Goal: Information Seeking & Learning: Learn about a topic

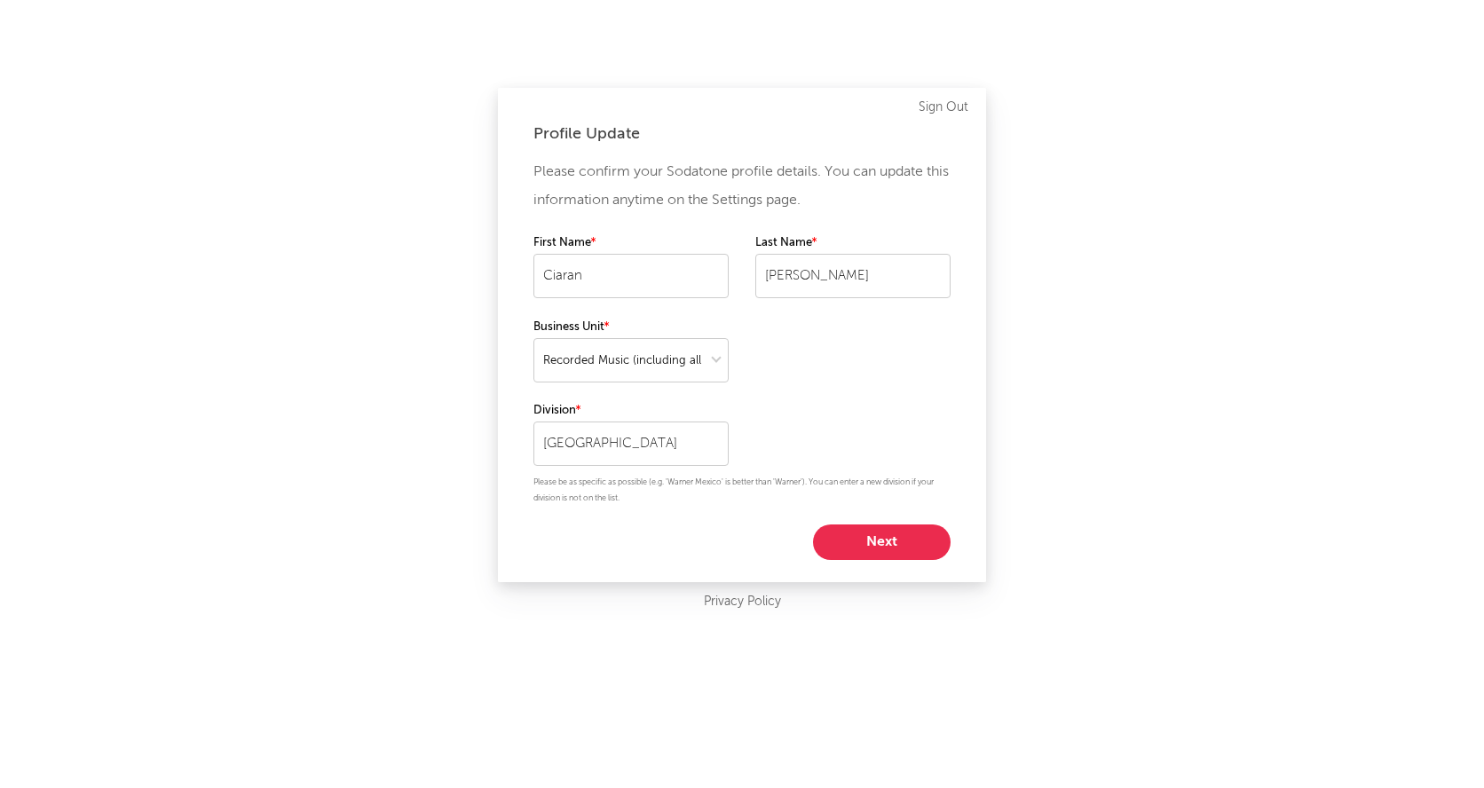
select select "recorded_music"
click at [897, 546] on button "Next" at bounding box center [882, 543] width 138 height 36
select select "other"
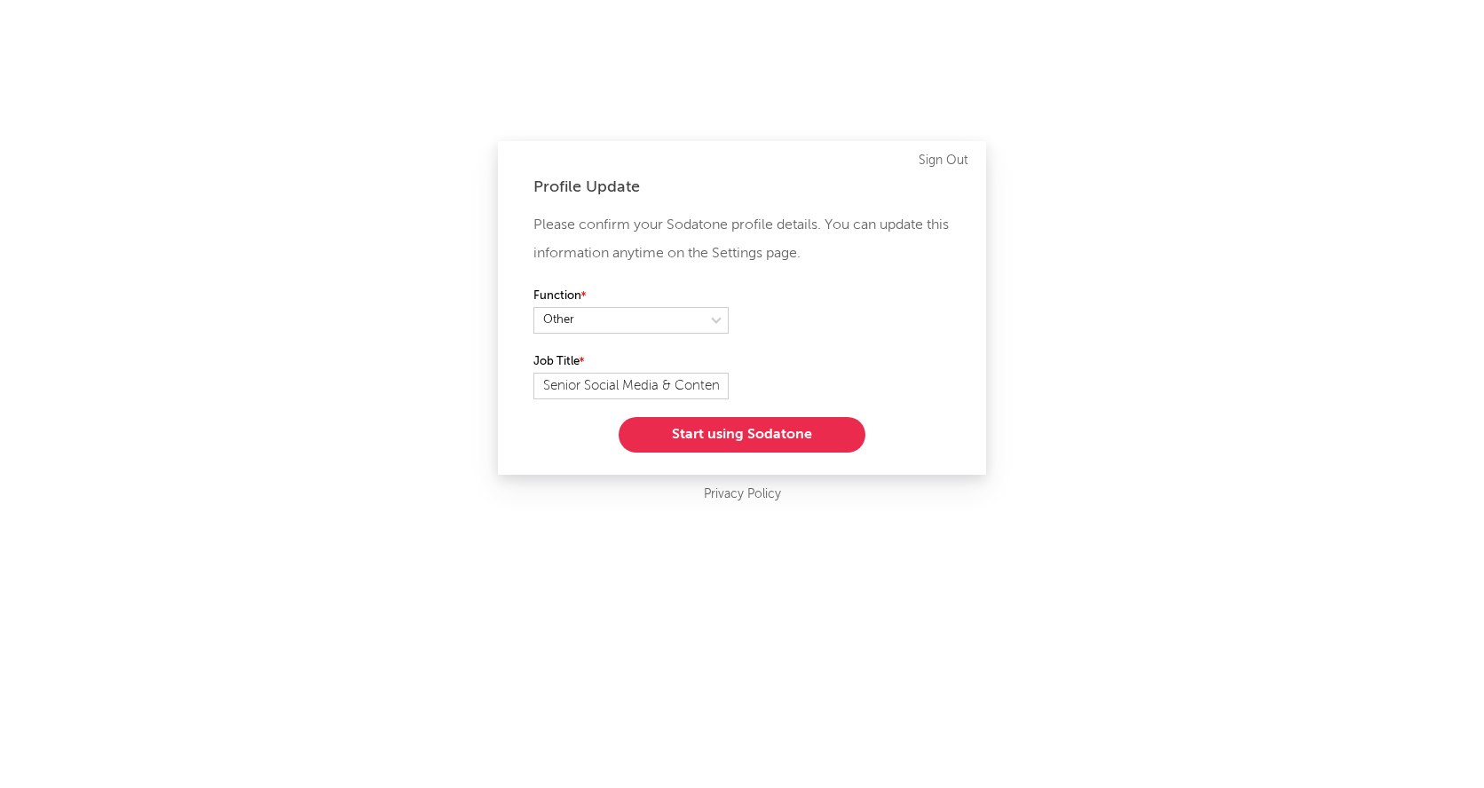
click at [788, 435] on button "Start using Sodatone" at bounding box center [742, 435] width 247 height 36
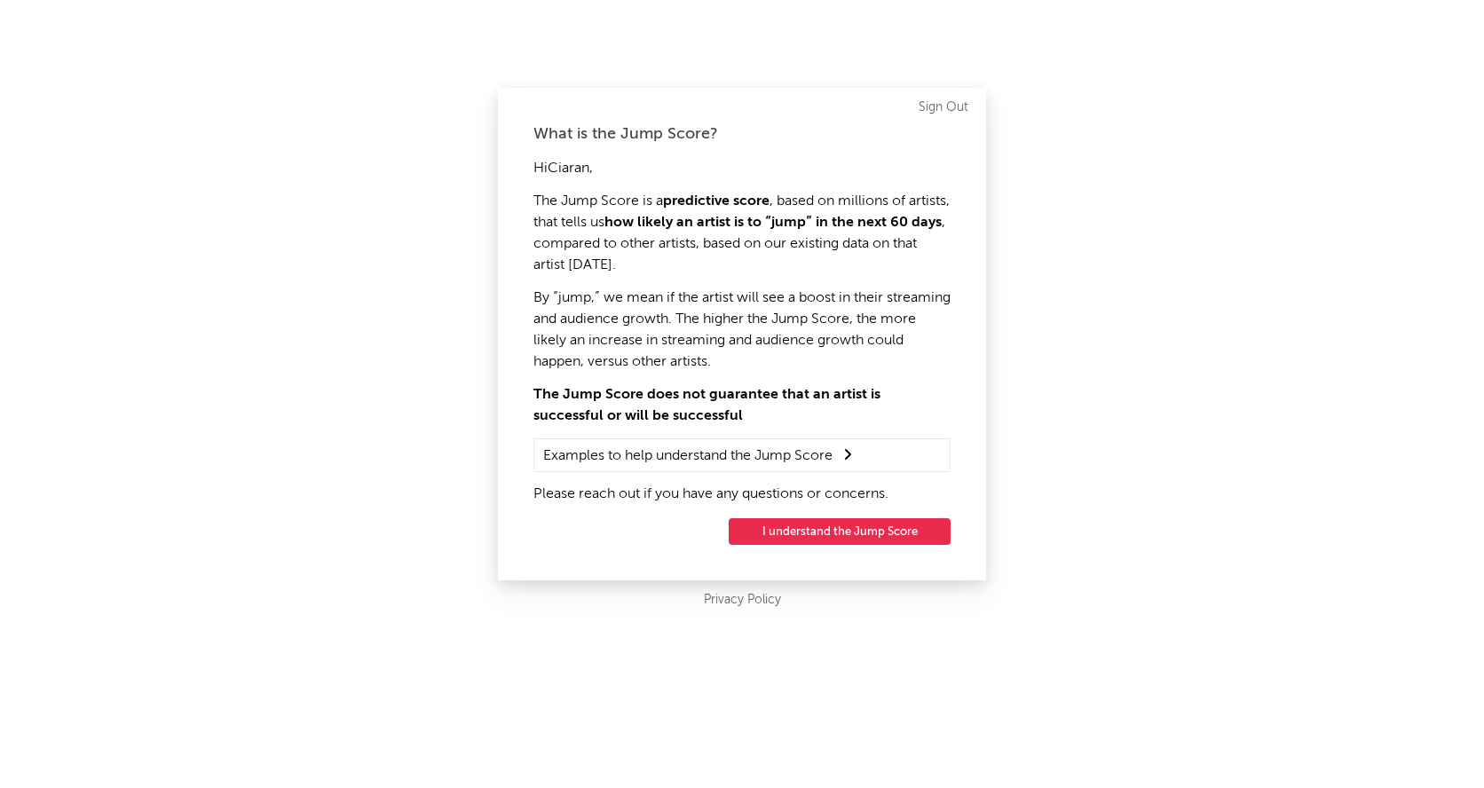
click at [834, 534] on button "I understand the Jump Score" at bounding box center [840, 531] width 222 height 27
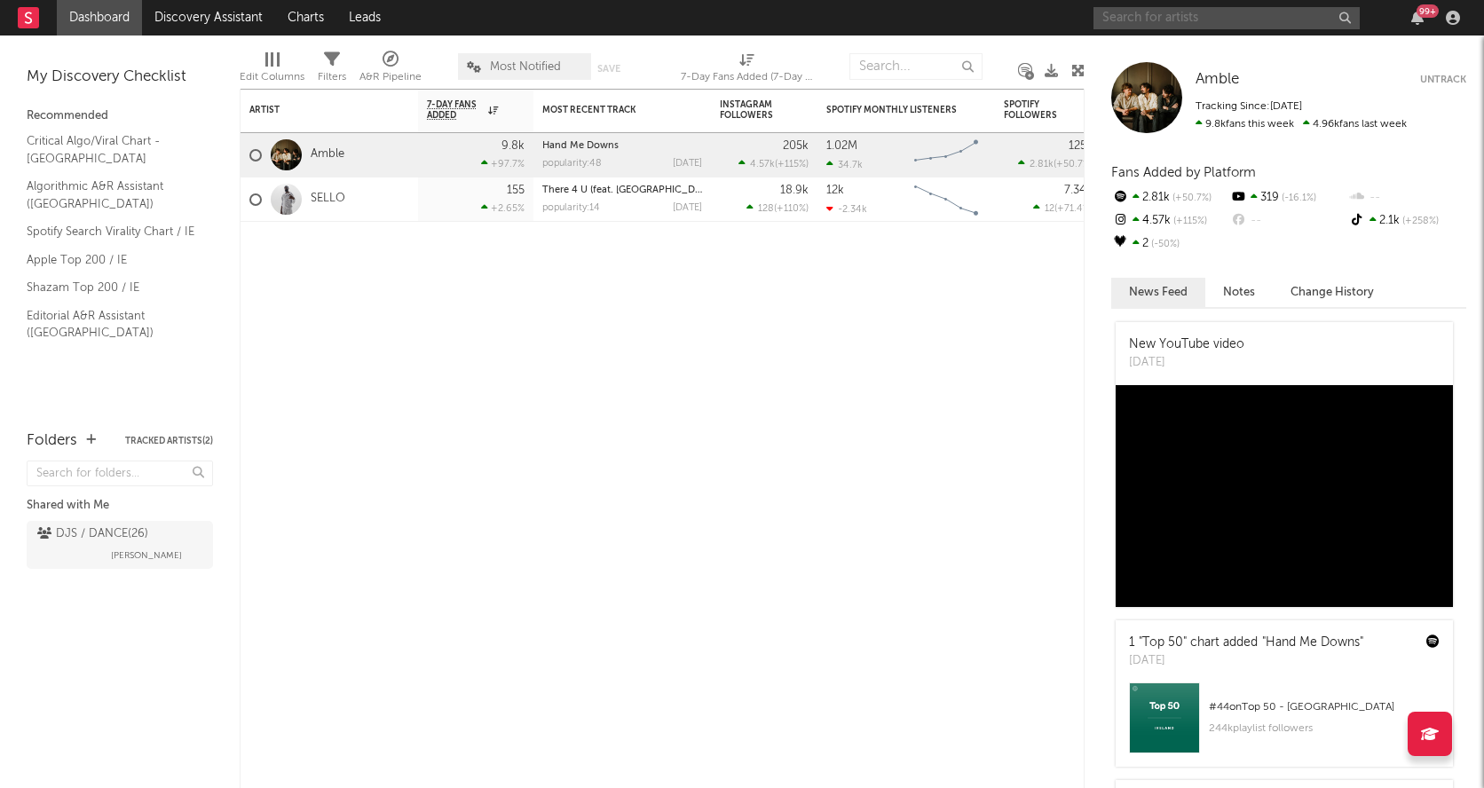
click at [1152, 23] on input "text" at bounding box center [1227, 18] width 266 height 22
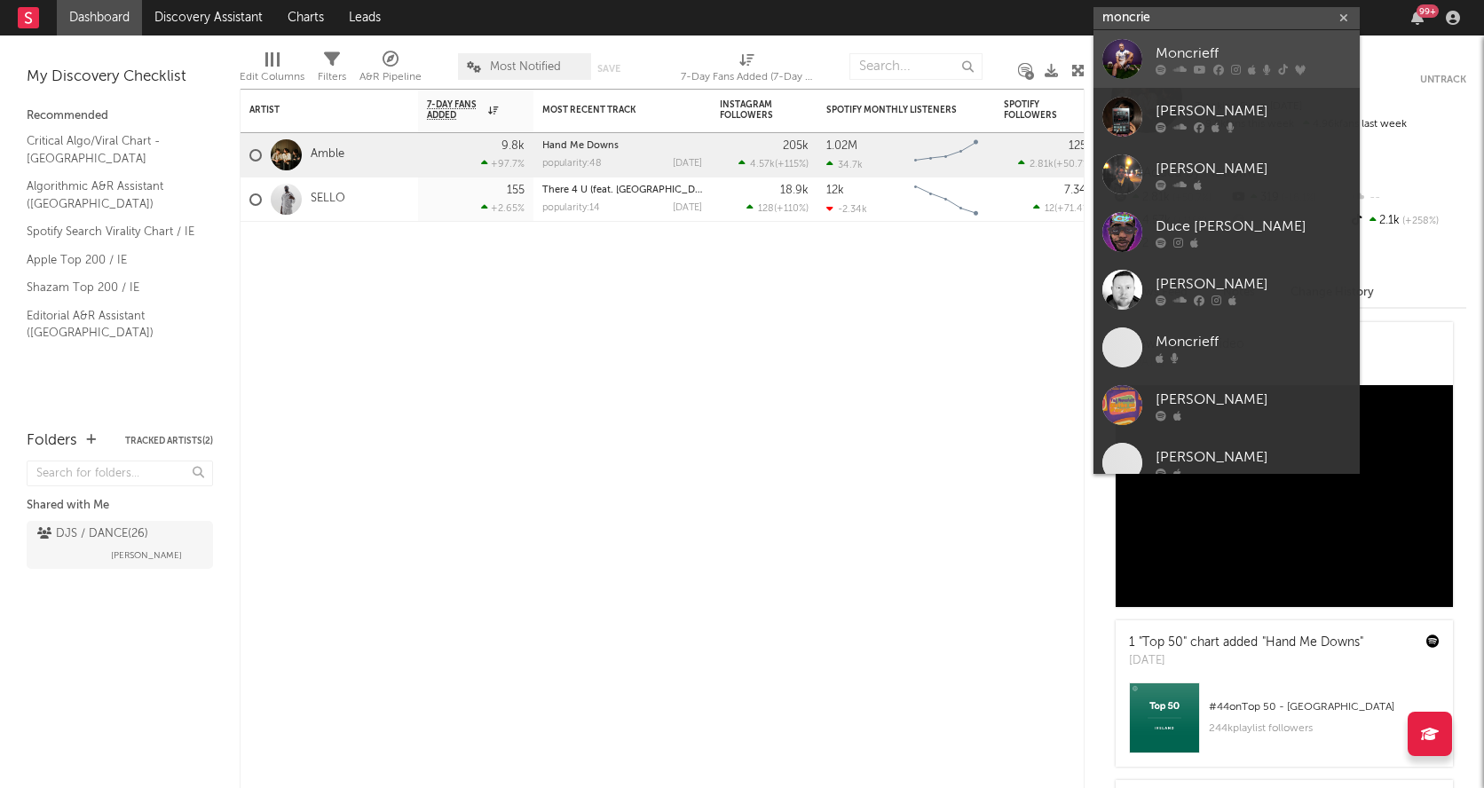
type input "moncrie"
click at [1187, 60] on div "Moncrieff" at bounding box center [1253, 53] width 195 height 21
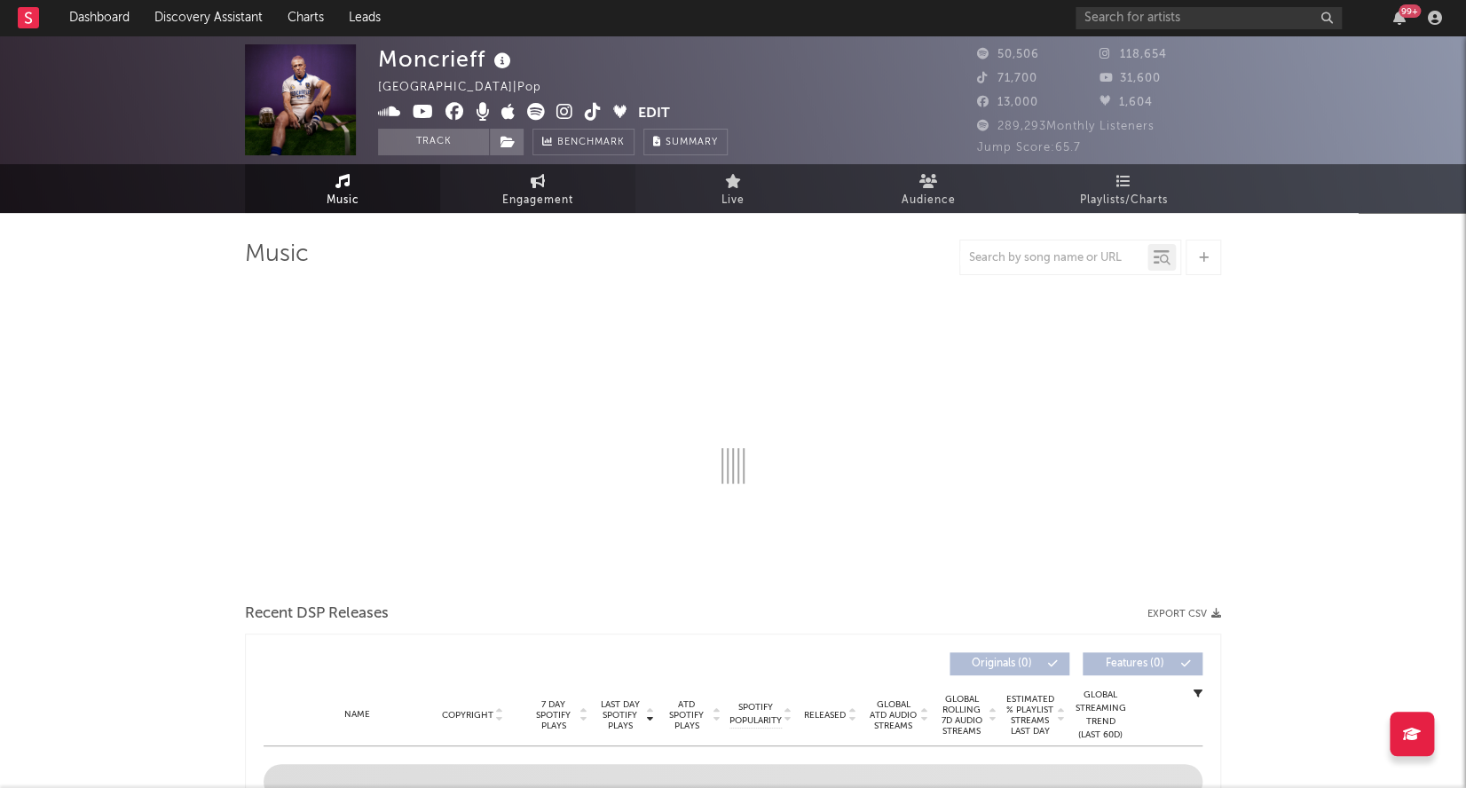
click at [537, 202] on span "Engagement" at bounding box center [537, 200] width 71 height 21
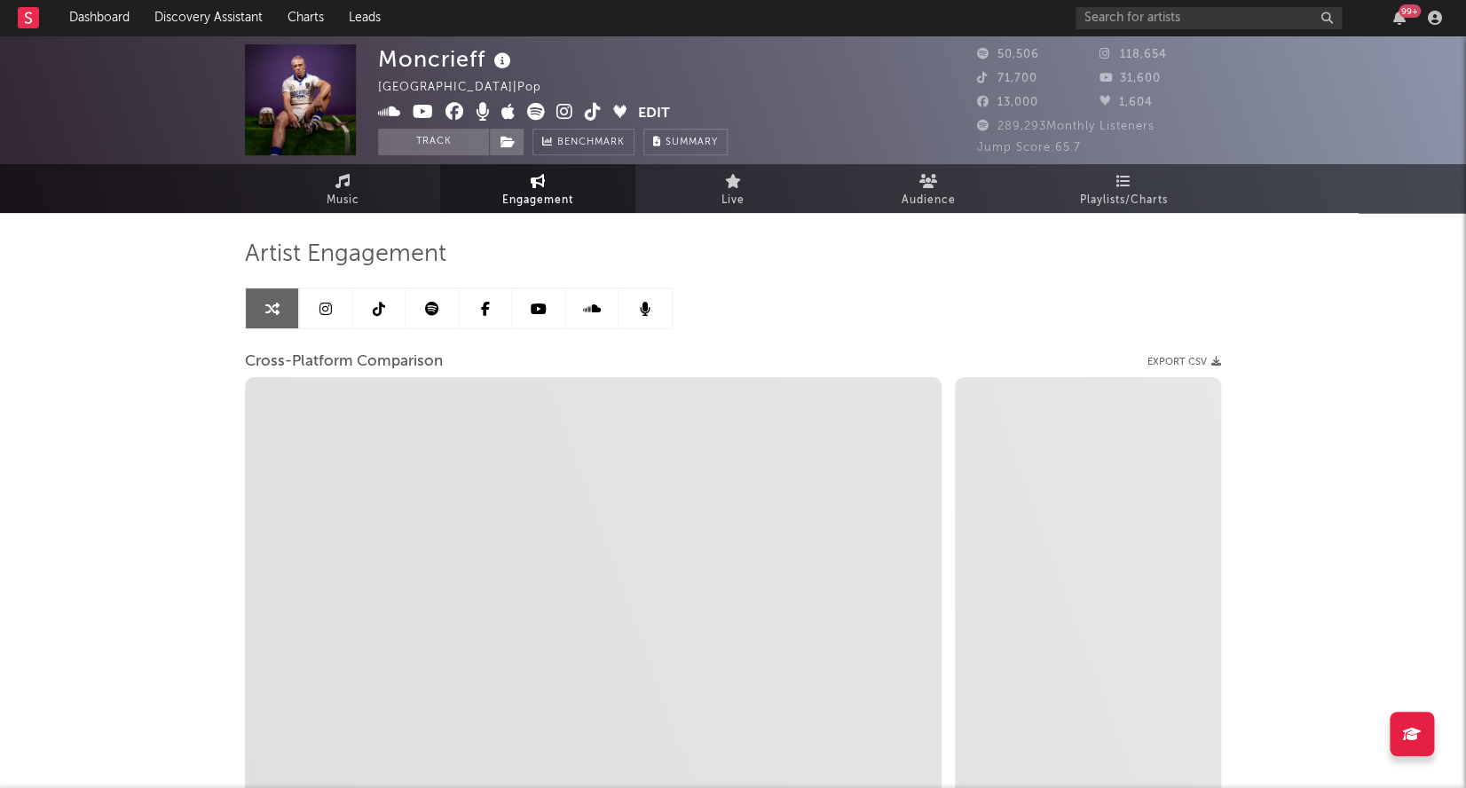
select select "1w"
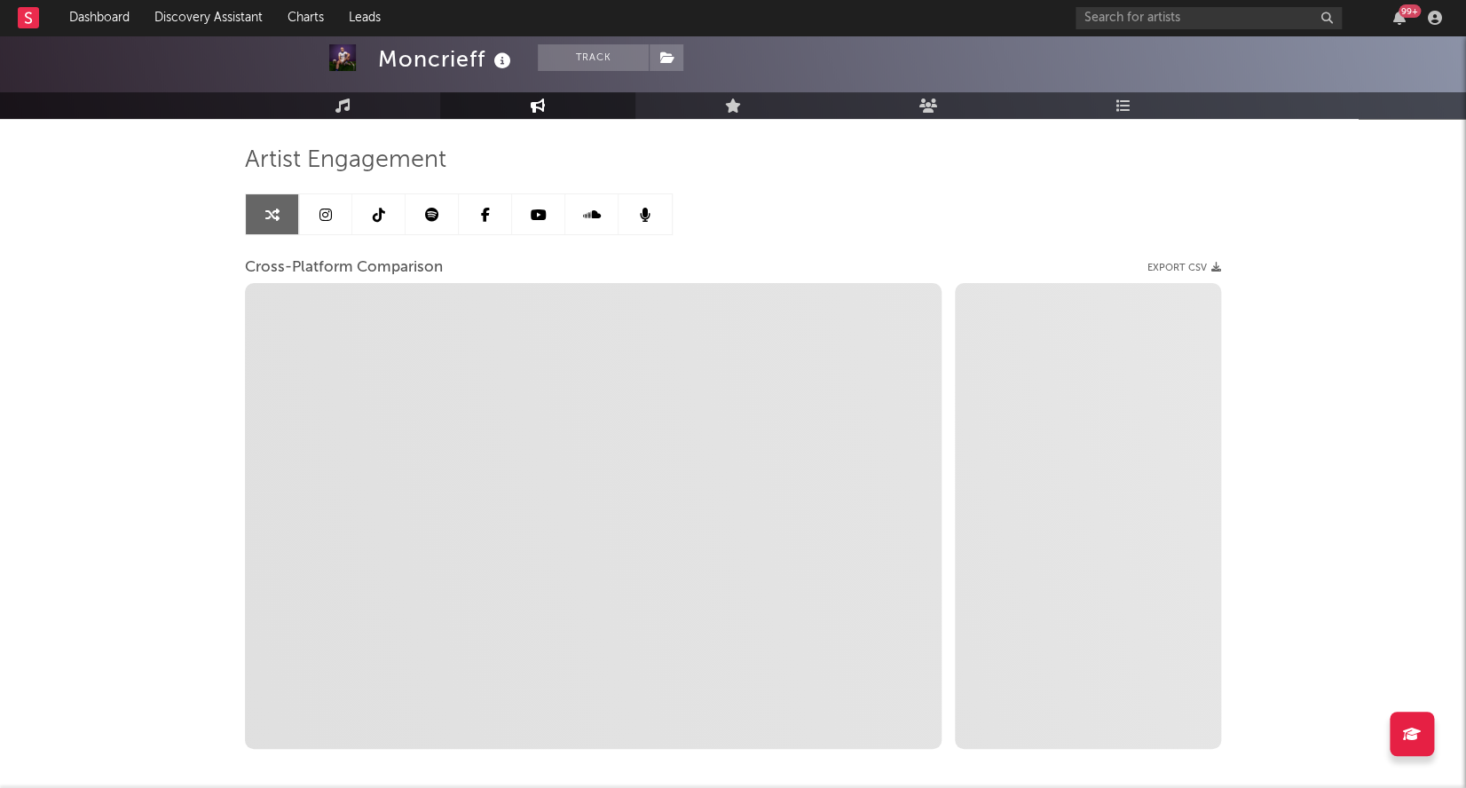
select select "1m"
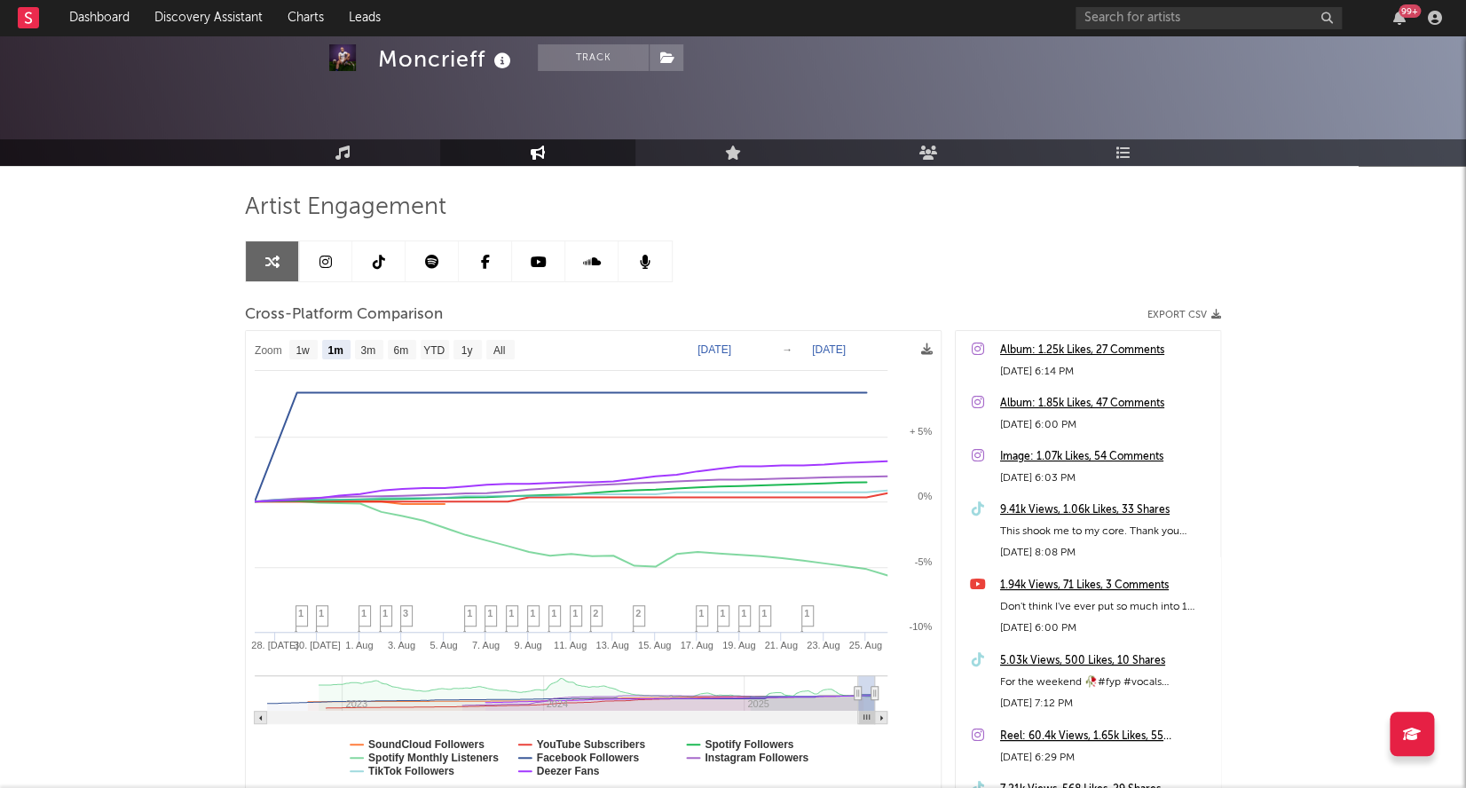
scroll to position [94, 0]
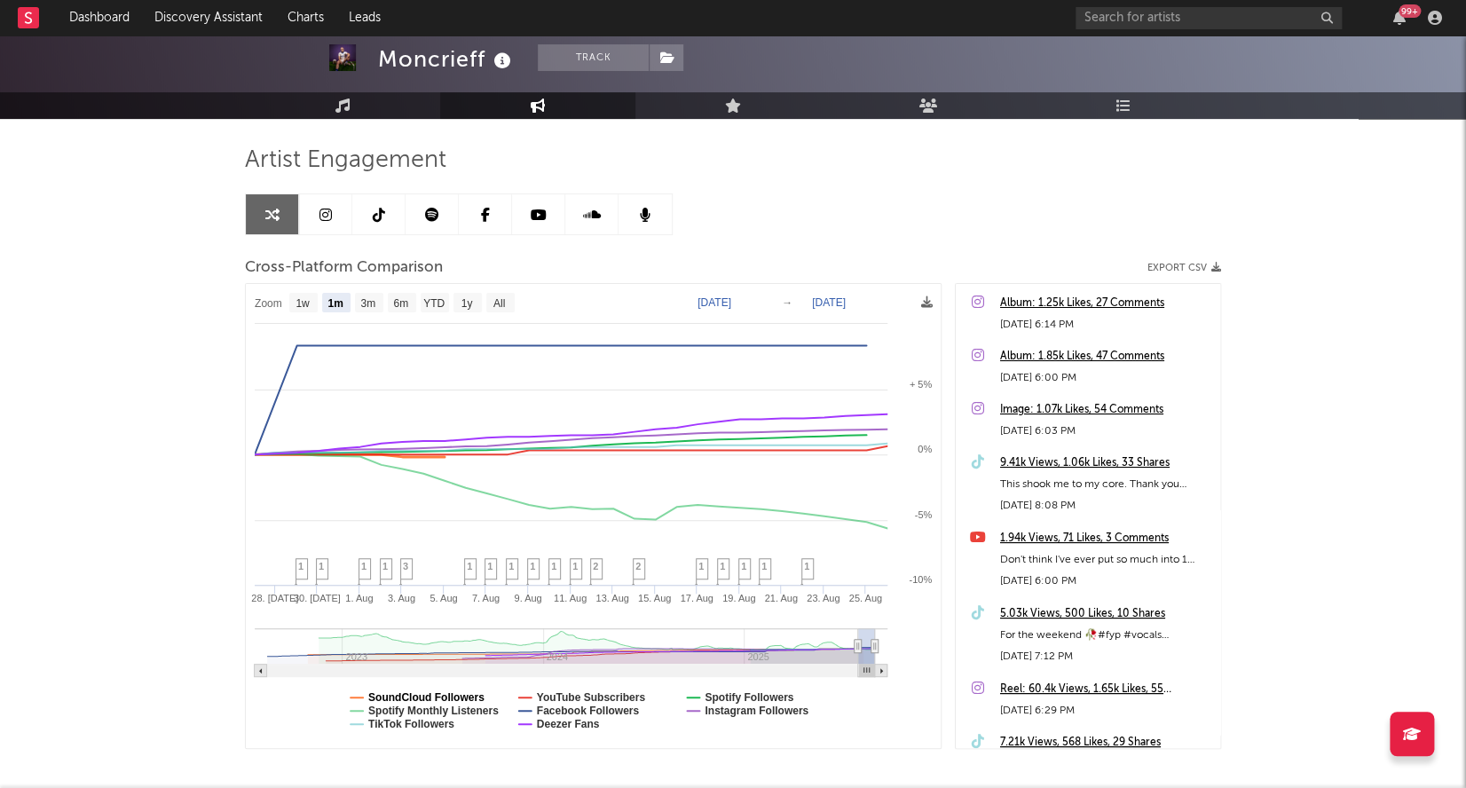
click at [464, 696] on text "SoundCloud Followers" at bounding box center [426, 698] width 116 height 12
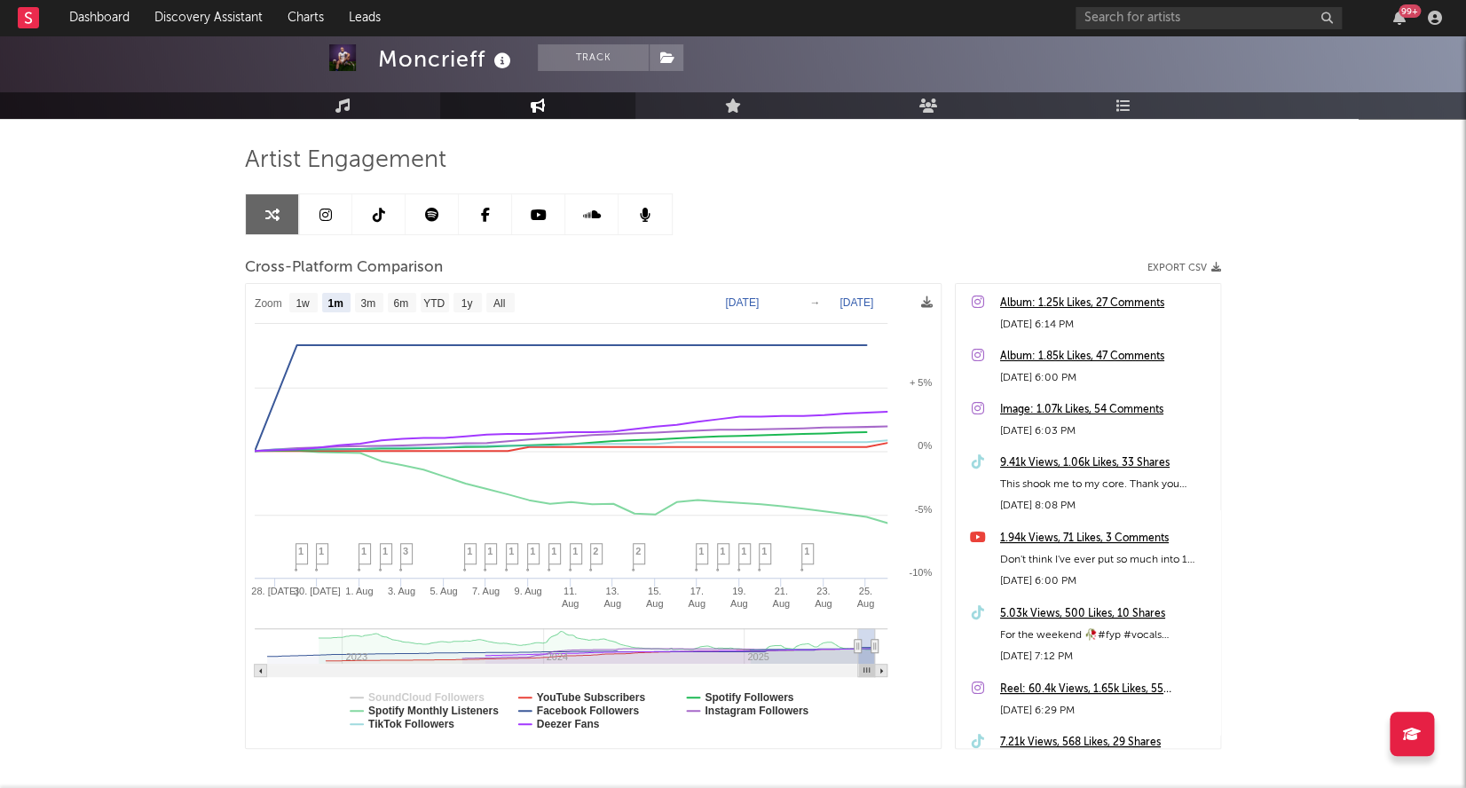
select select "1m"
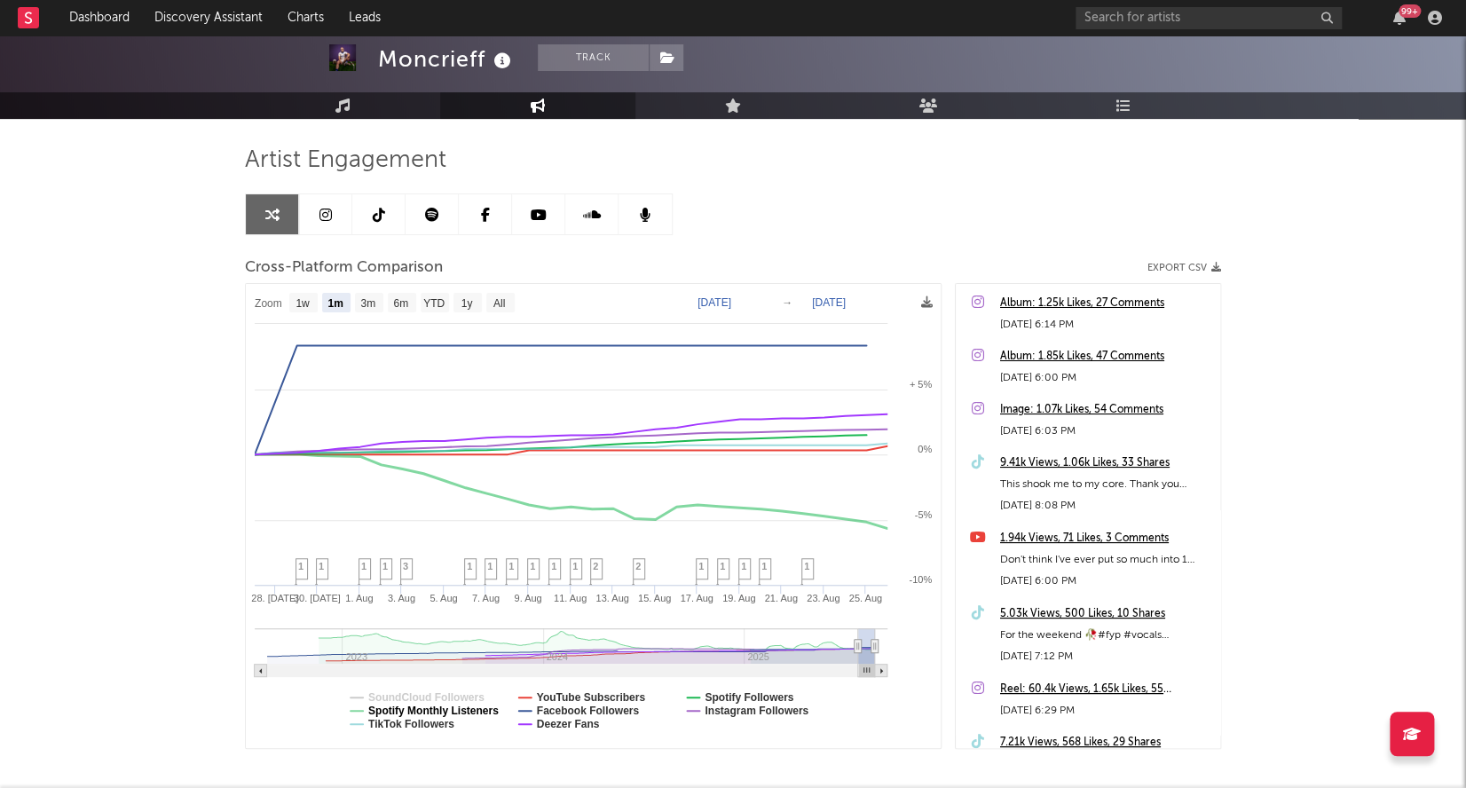
click at [453, 710] on text "Spotify Monthly Listeners" at bounding box center [433, 711] width 130 height 12
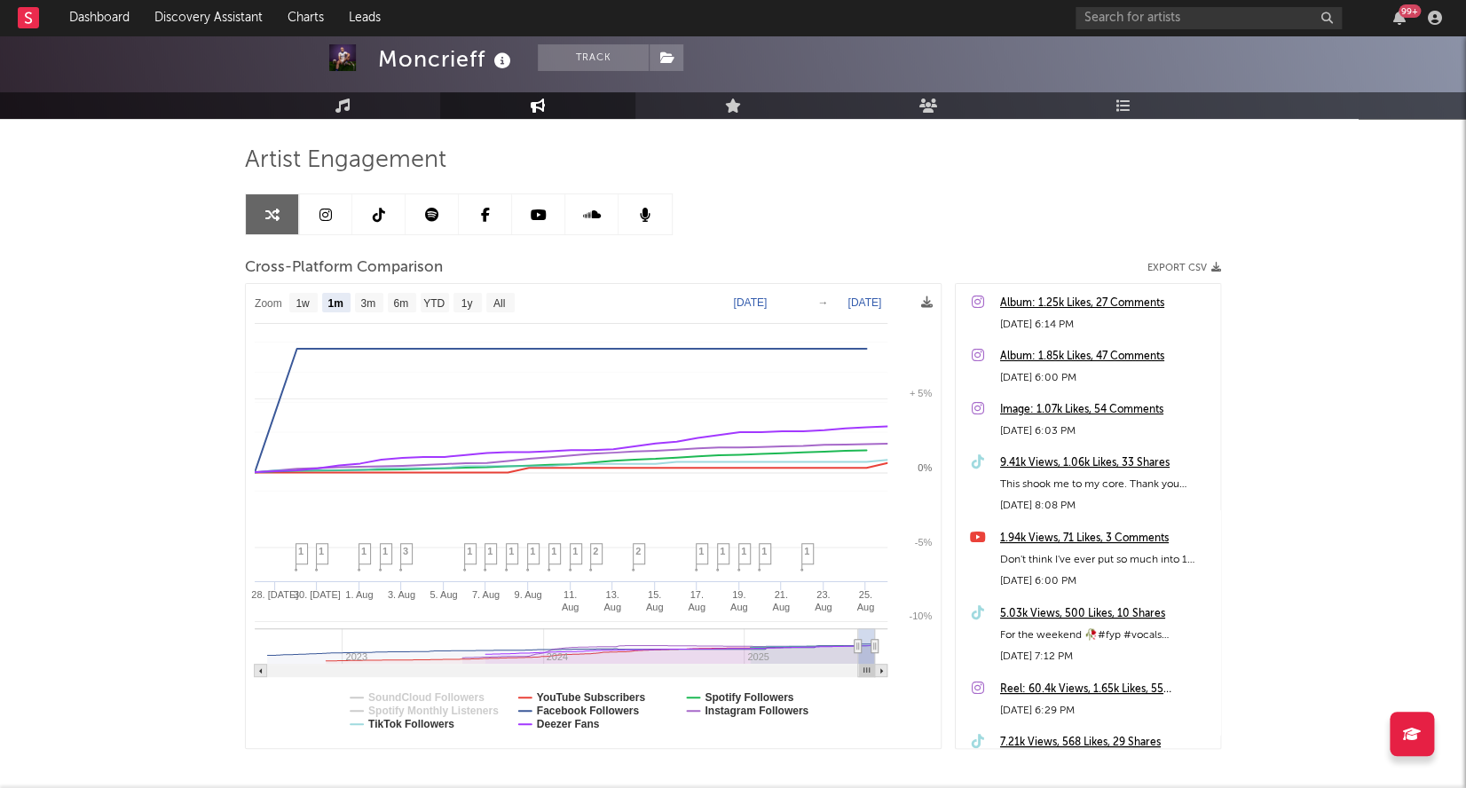
select select "1m"
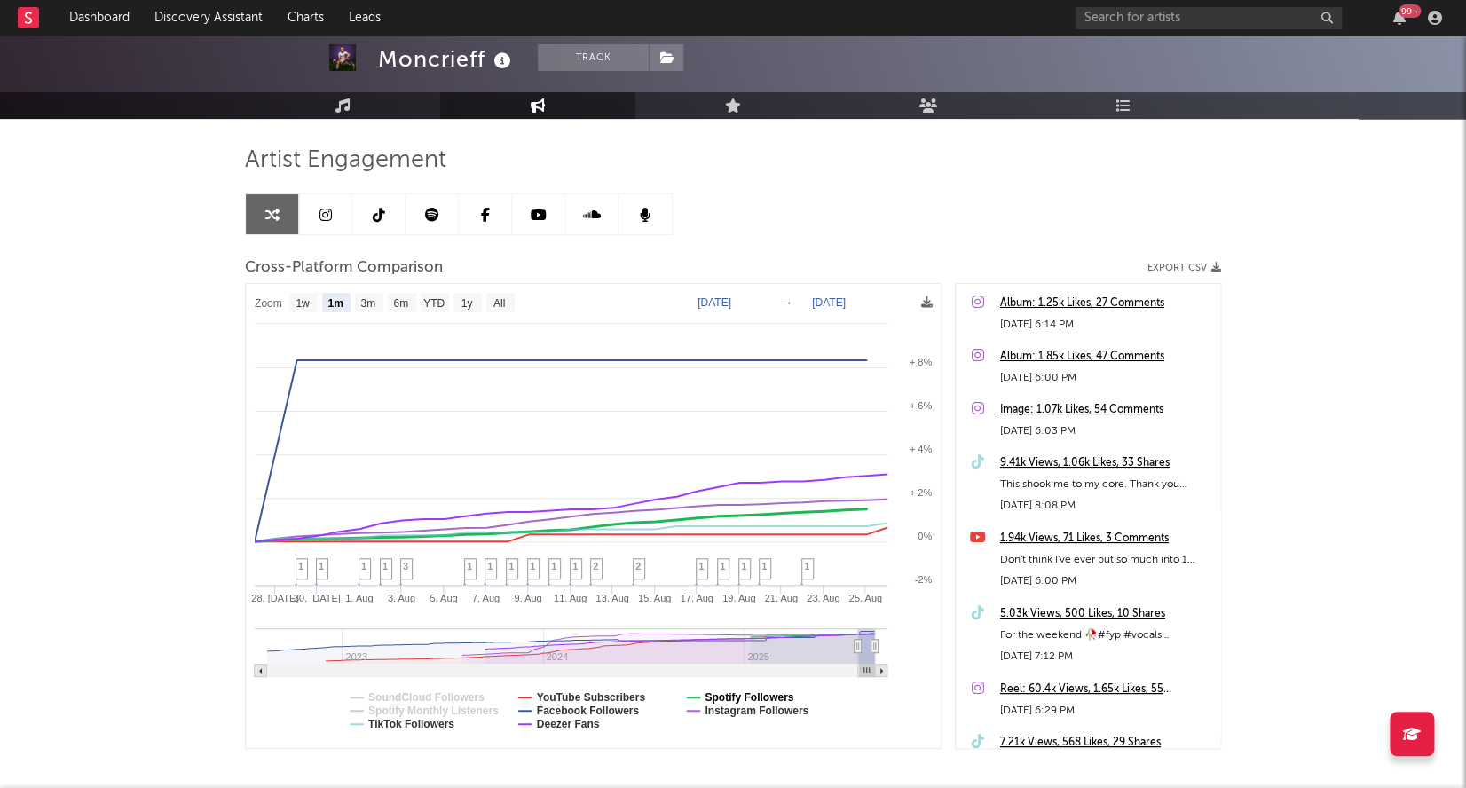
click at [771, 695] on text "Spotify Followers" at bounding box center [749, 698] width 89 height 12
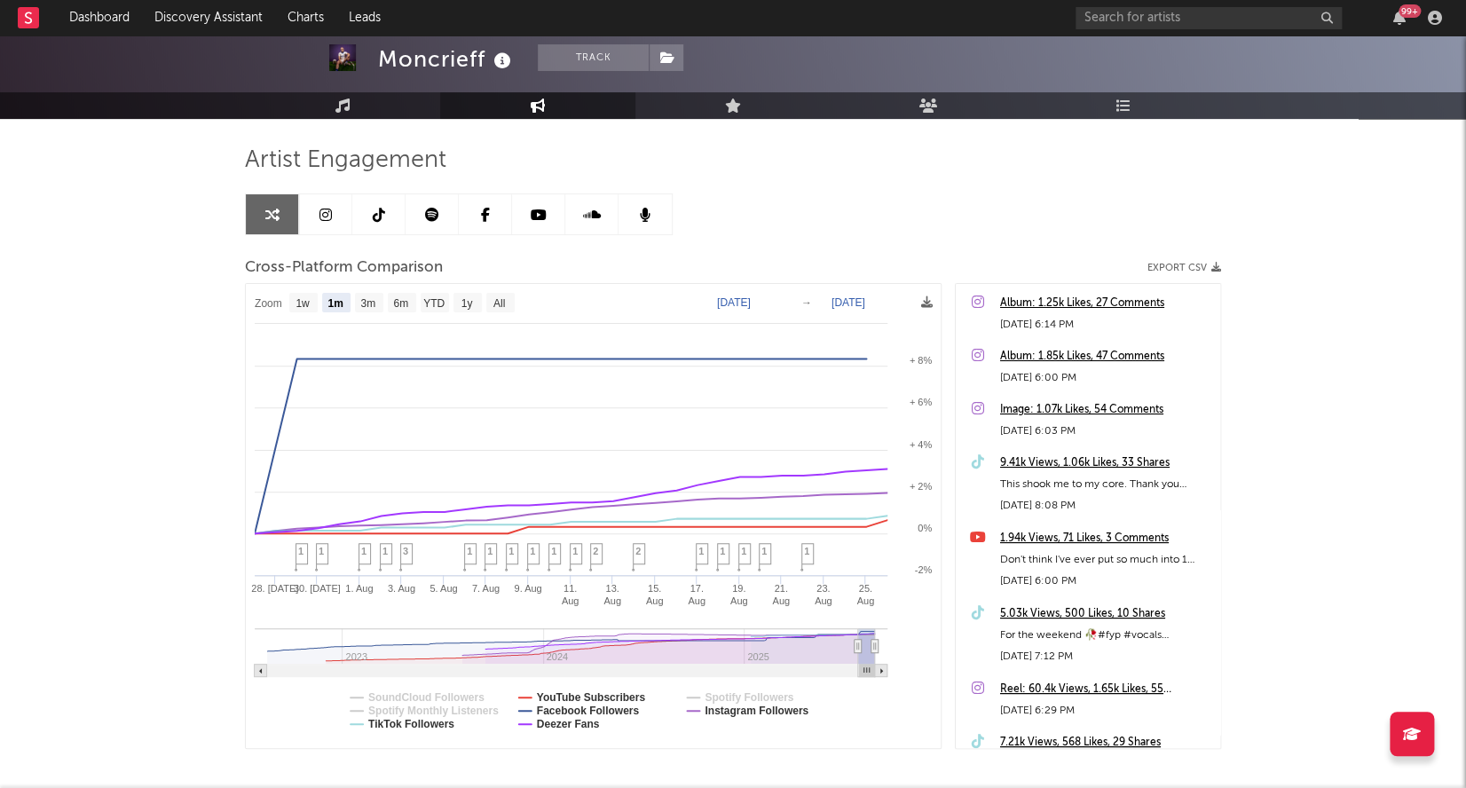
select select "1m"
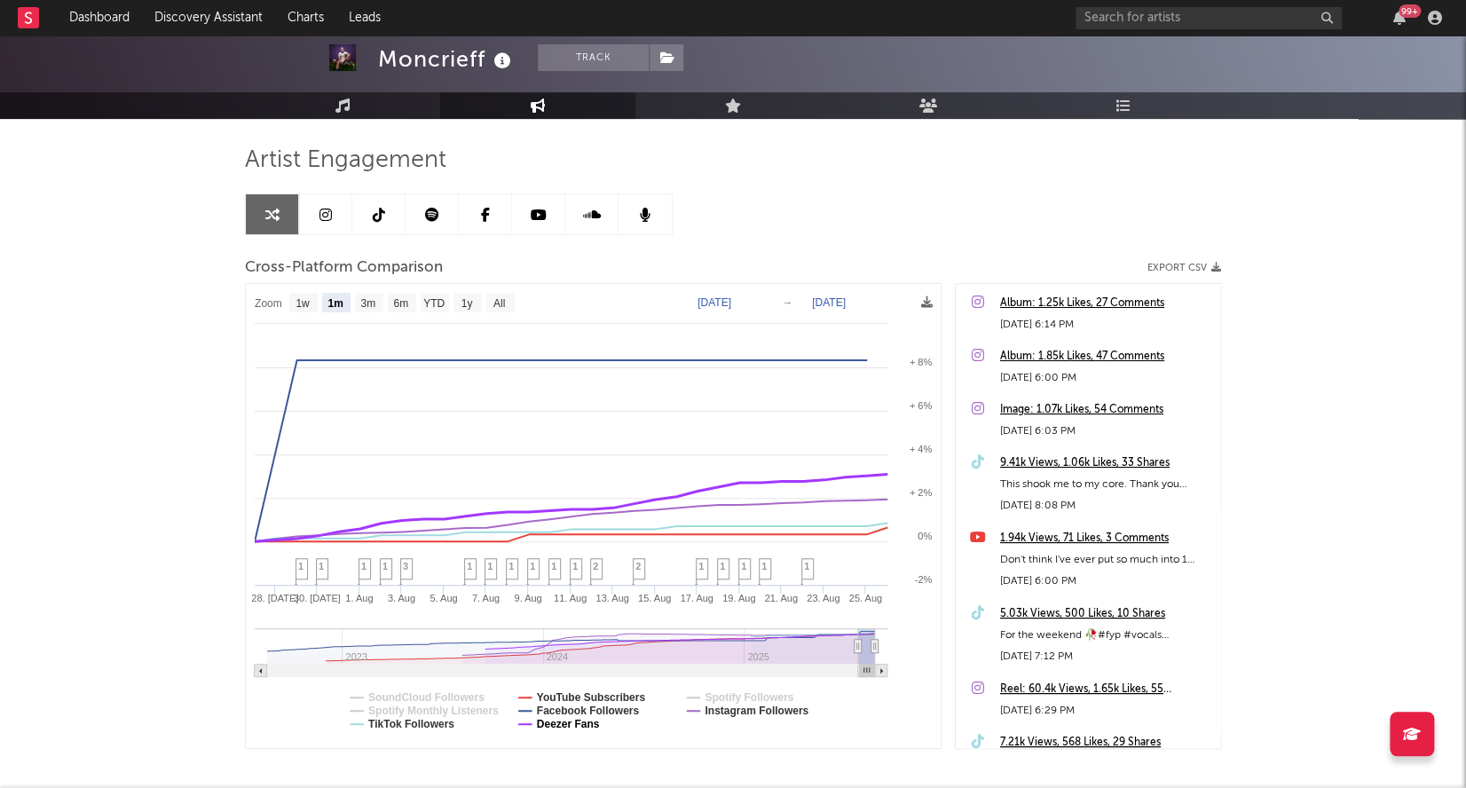
click at [565, 722] on text "Deezer Fans" at bounding box center [568, 724] width 63 height 12
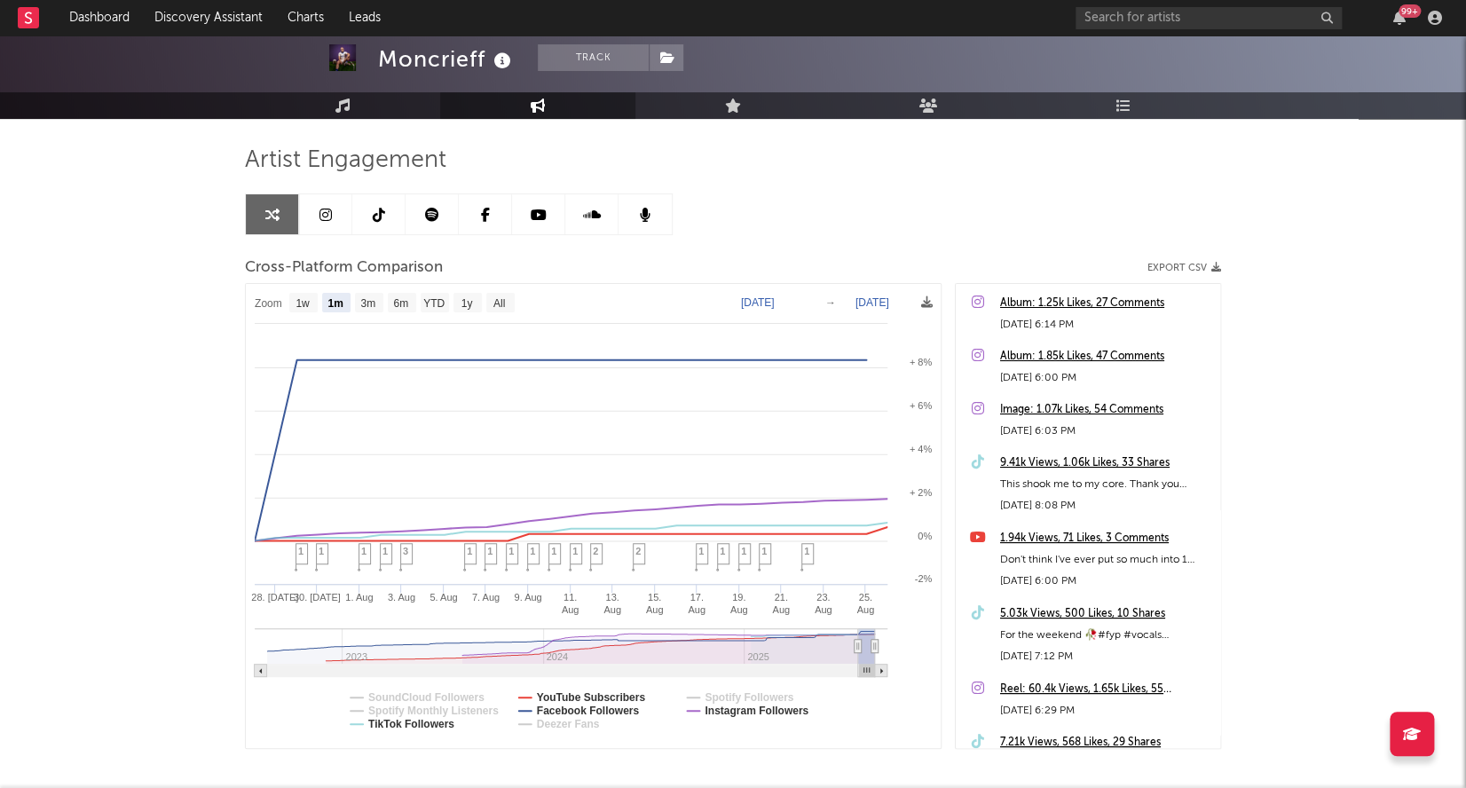
select select "1m"
click at [428, 722] on text "TikTok Followers" at bounding box center [411, 724] width 86 height 12
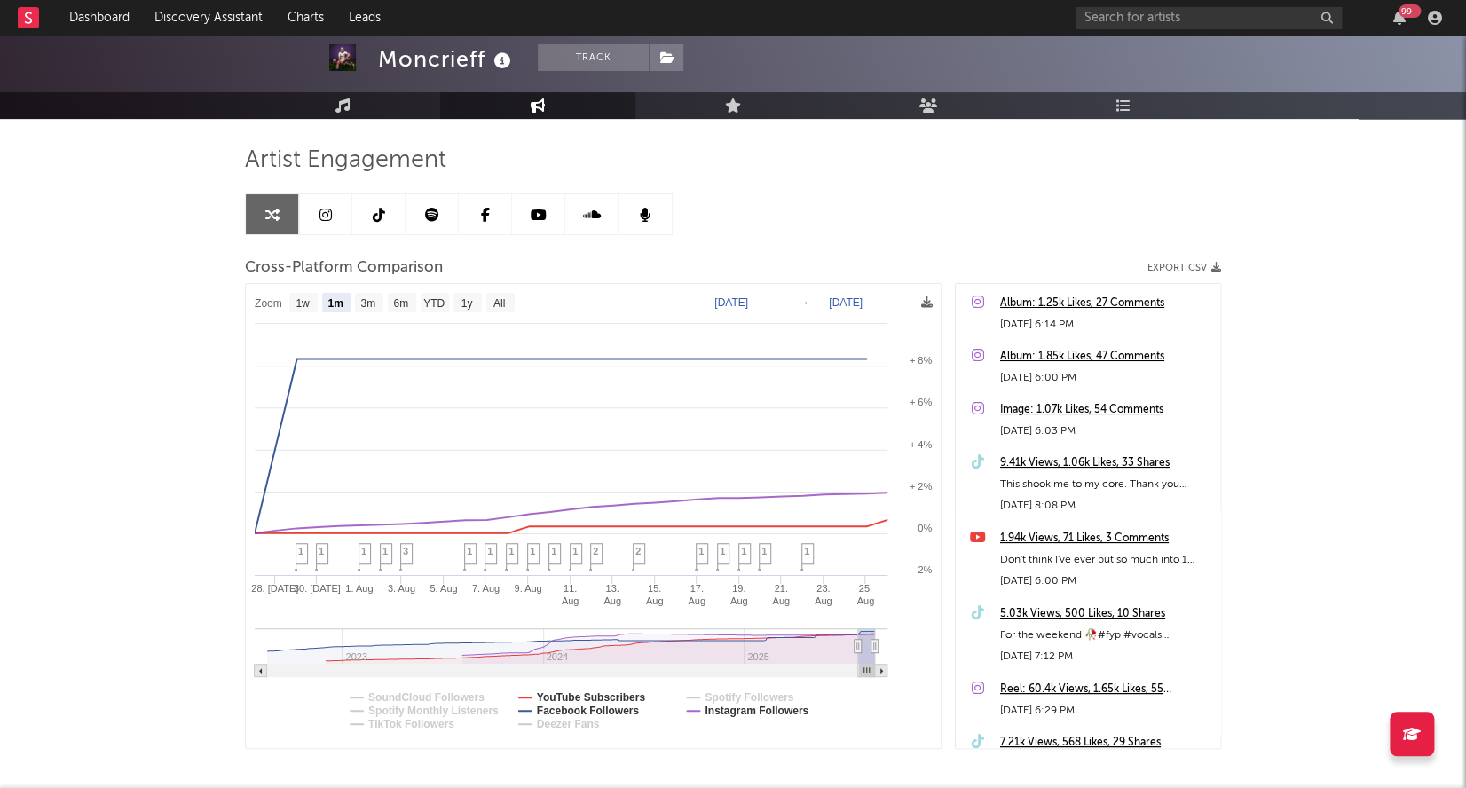
select select "1m"
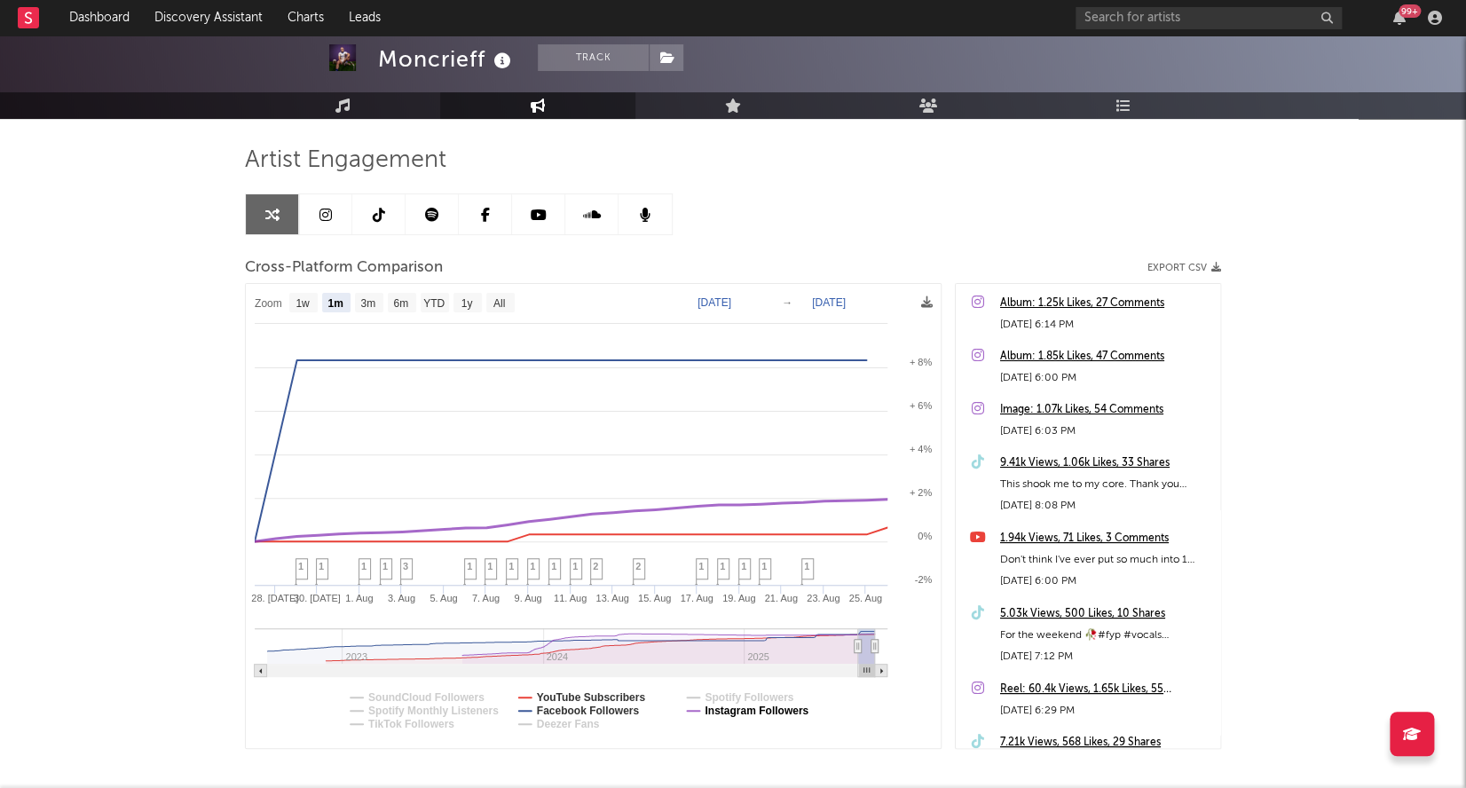
click at [732, 713] on text "Instagram Followers" at bounding box center [757, 711] width 104 height 12
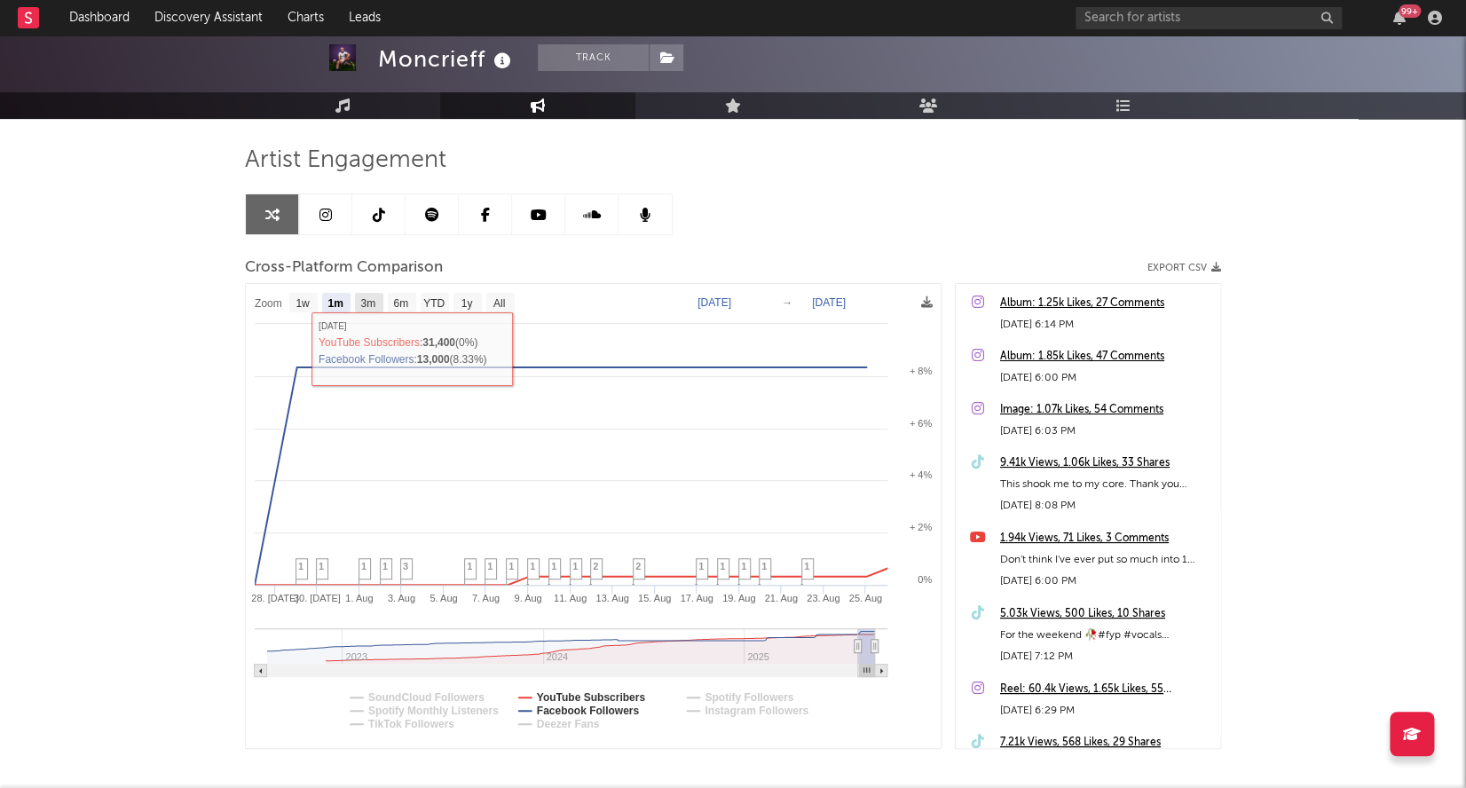
click at [365, 302] on text "3m" at bounding box center [367, 303] width 15 height 12
select select "3m"
type input "[DATE]"
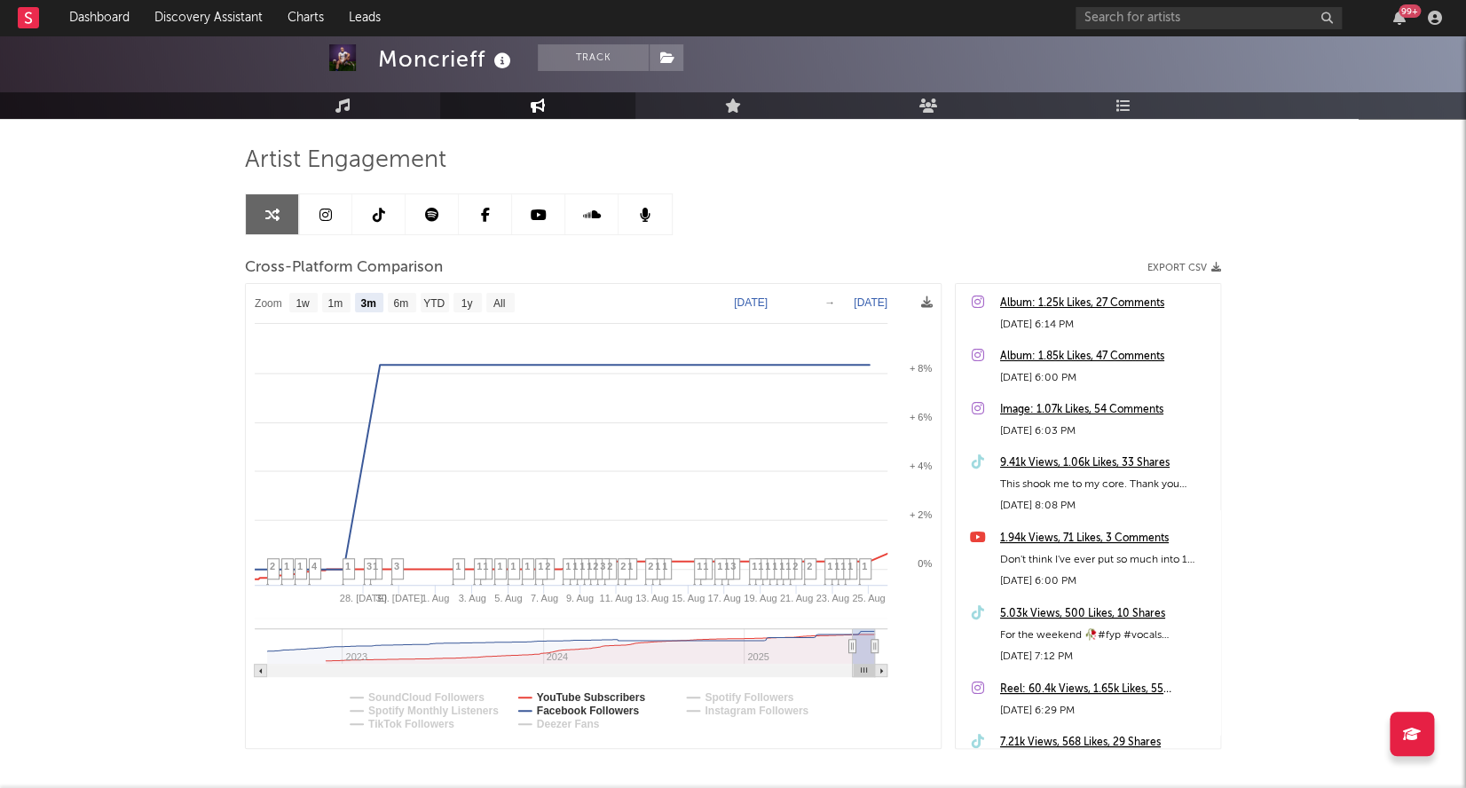
select select "3m"
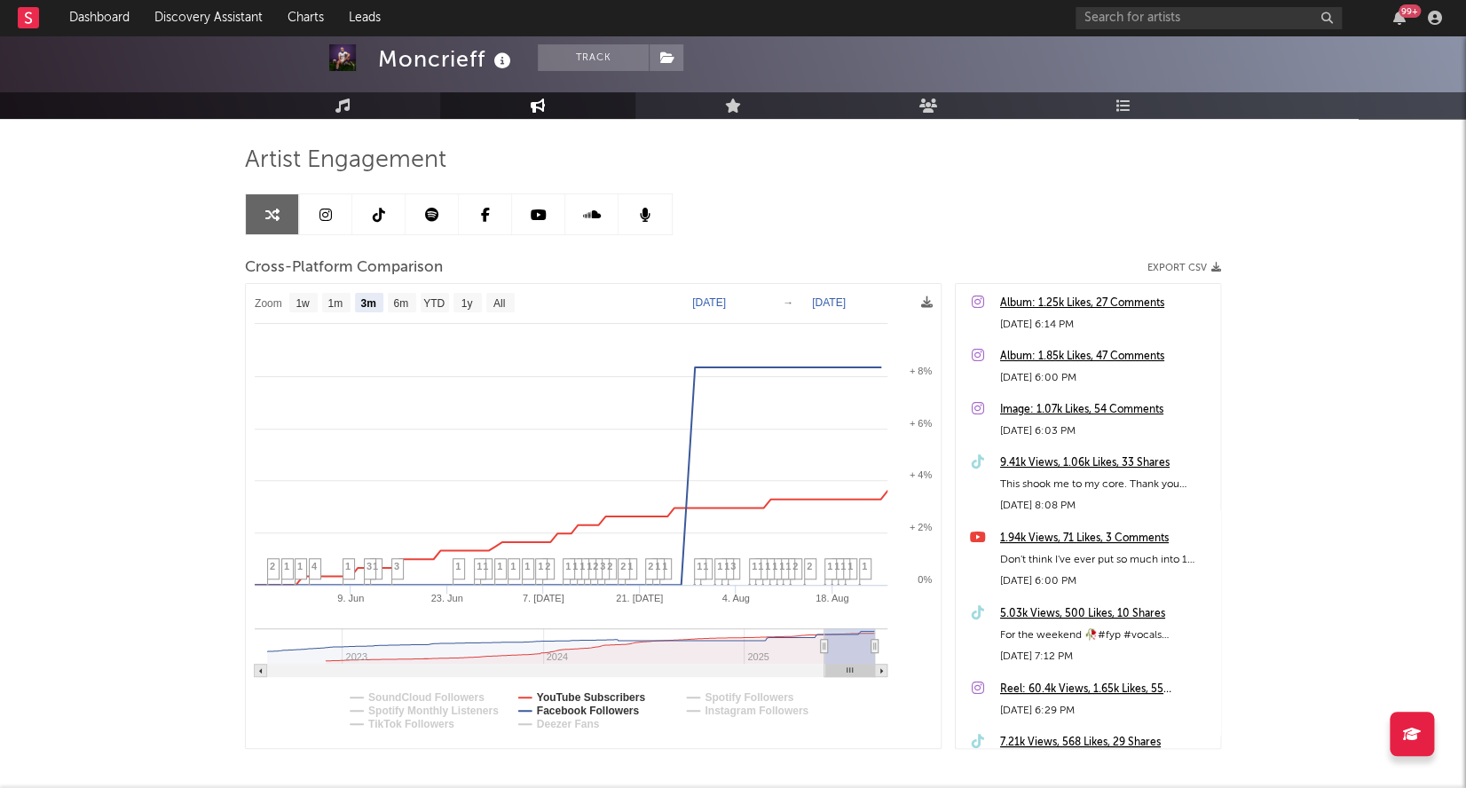
click at [188, 430] on div "Moncrieff Track [GEOGRAPHIC_DATA] | Pop Edit Track Benchmark Summary 50,506 118…" at bounding box center [733, 407] width 1466 height 932
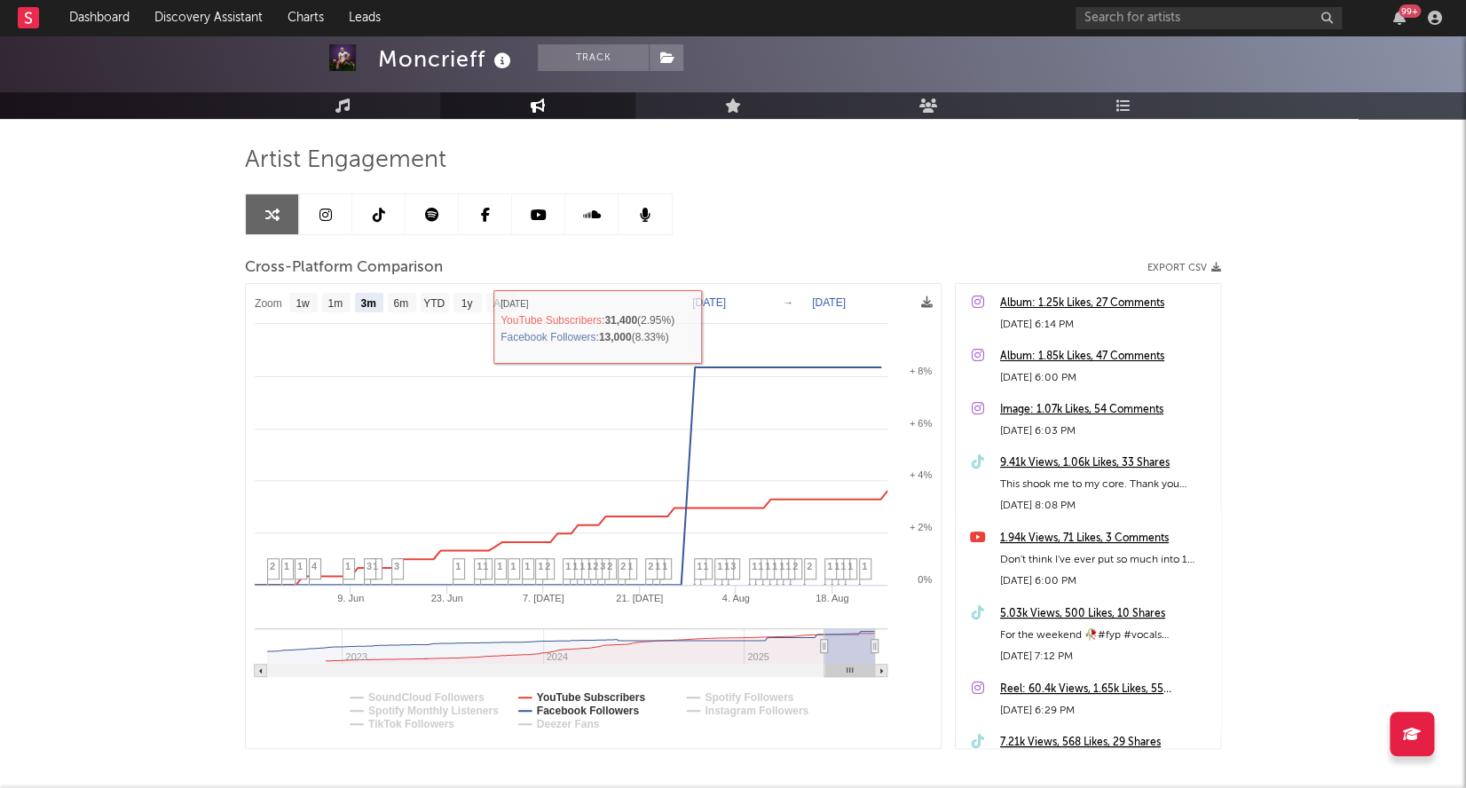
click at [726, 304] on text "[DATE]" at bounding box center [709, 302] width 34 height 12
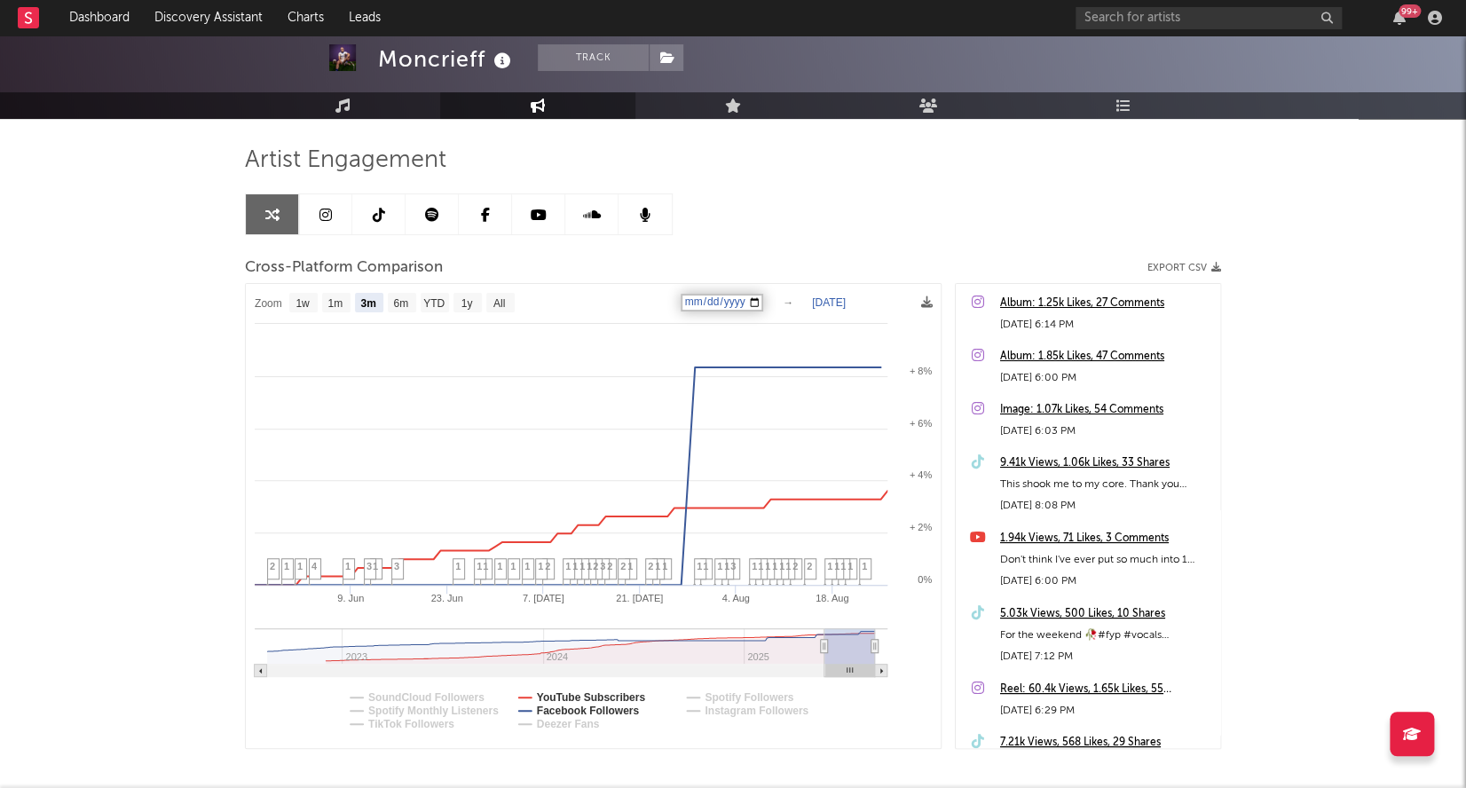
click at [714, 295] on input "[DATE]" at bounding box center [722, 303] width 83 height 18
type input "[DATE]"
click at [689, 300] on input "[DATE]" at bounding box center [722, 303] width 83 height 18
click at [185, 493] on div "Moncrieff Track [GEOGRAPHIC_DATA] | Pop Edit Track Benchmark Summary 50,506 118…" at bounding box center [733, 407] width 1466 height 932
click at [726, 299] on text "[DATE]" at bounding box center [709, 302] width 34 height 12
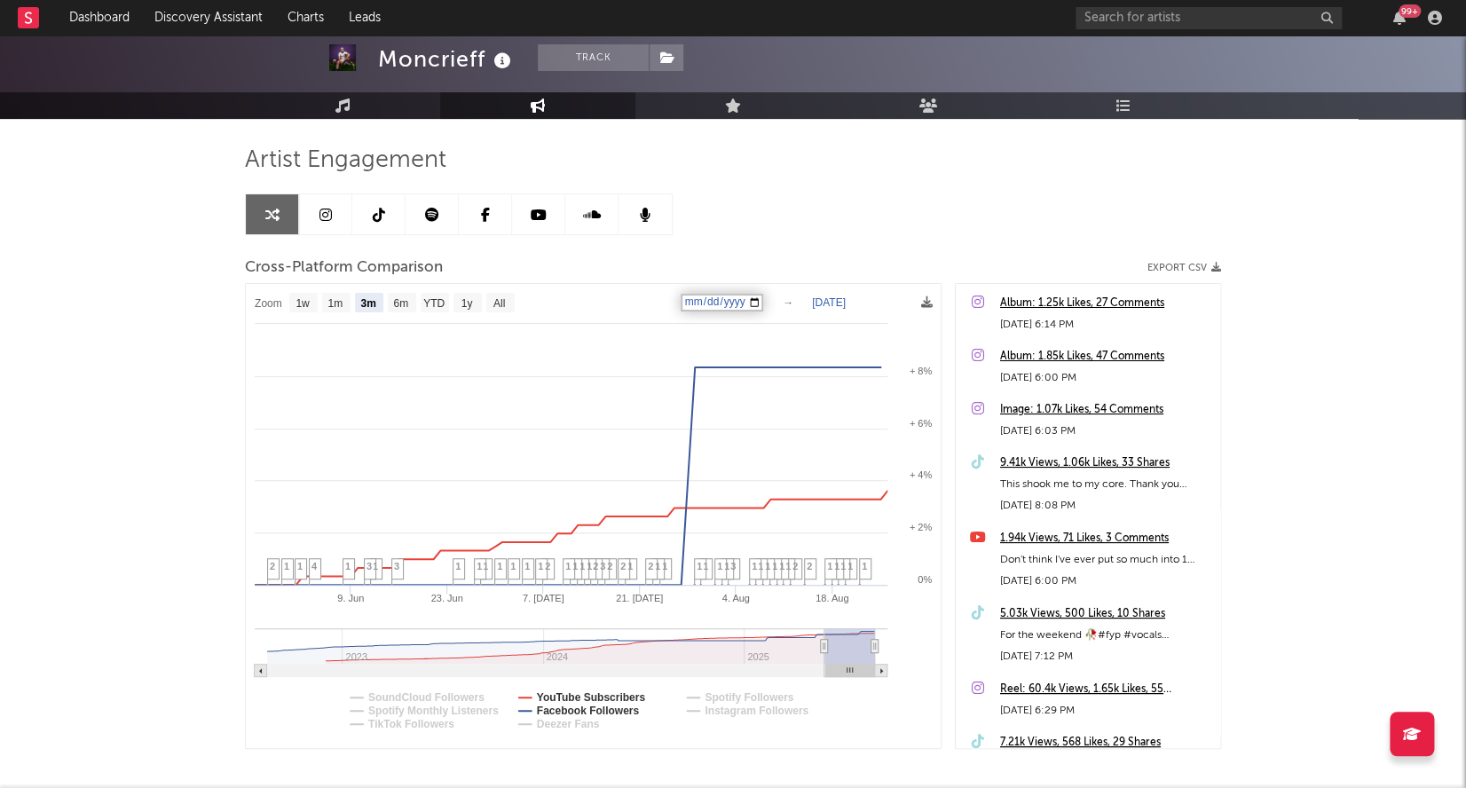
click at [763, 304] on input "[DATE]" at bounding box center [722, 303] width 83 height 18
type input "[DATE]"
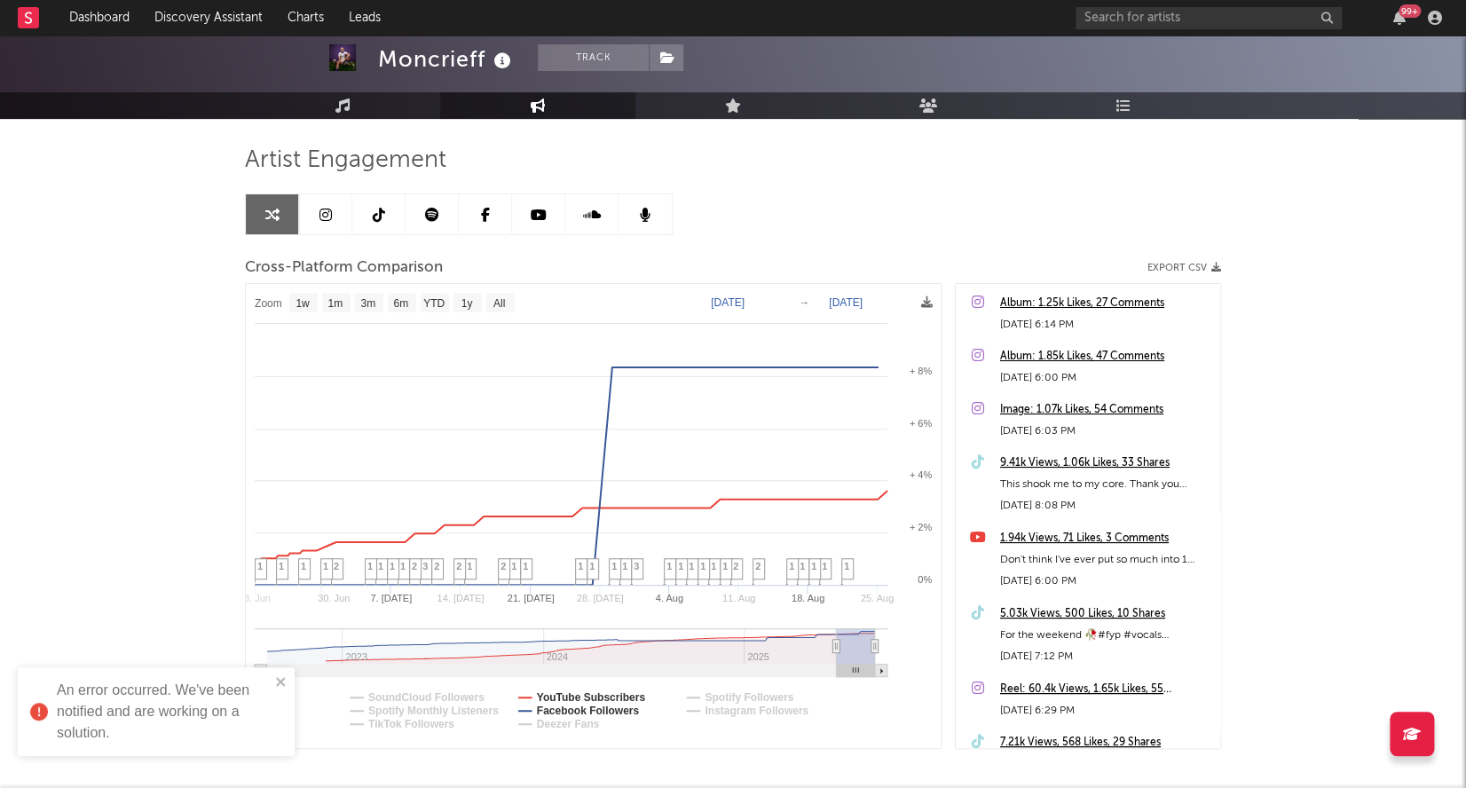
select select "1w"
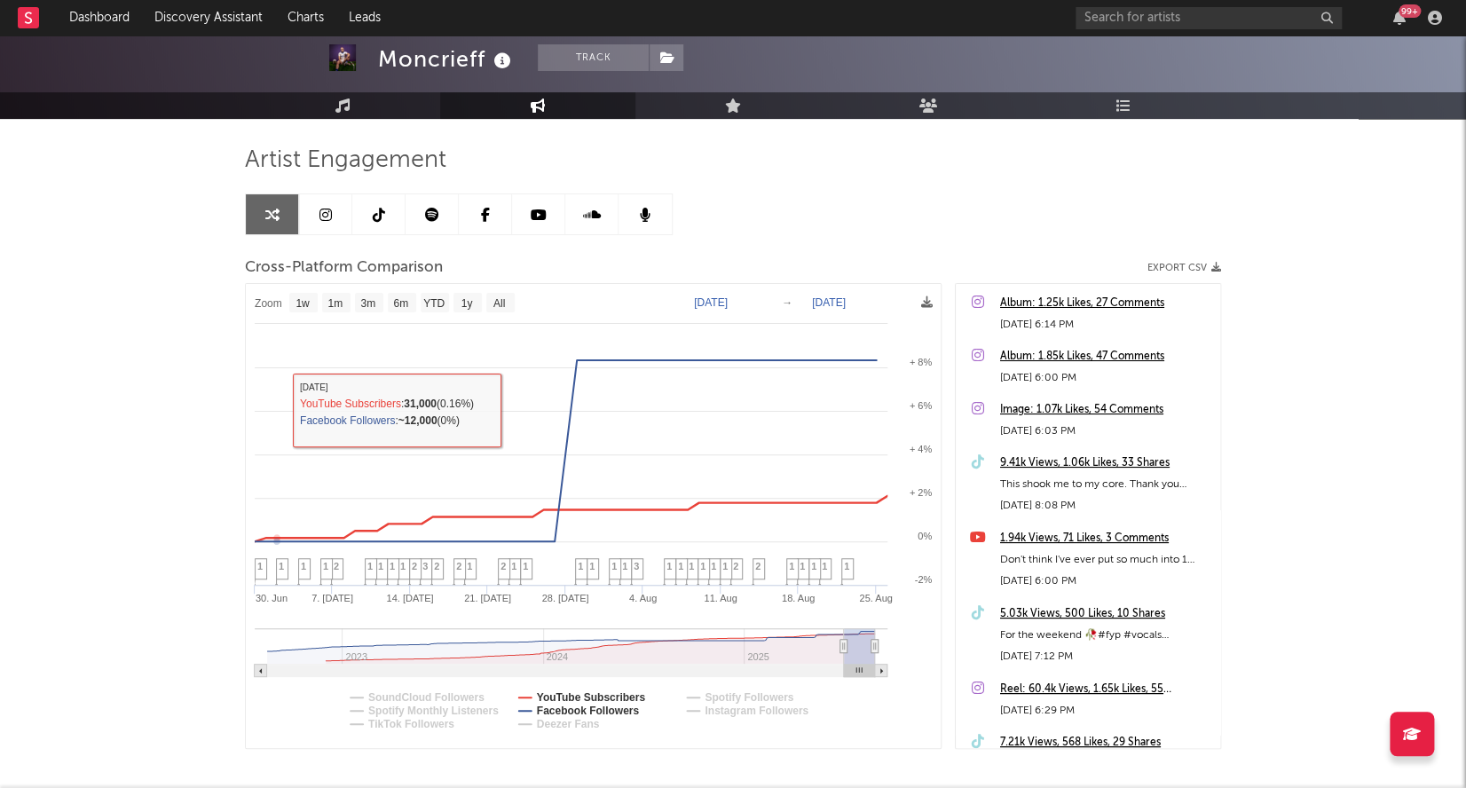
click at [184, 394] on div "Moncrieff Track [GEOGRAPHIC_DATA] | Pop Edit Track Benchmark Summary 50,506 118…" at bounding box center [733, 407] width 1466 height 932
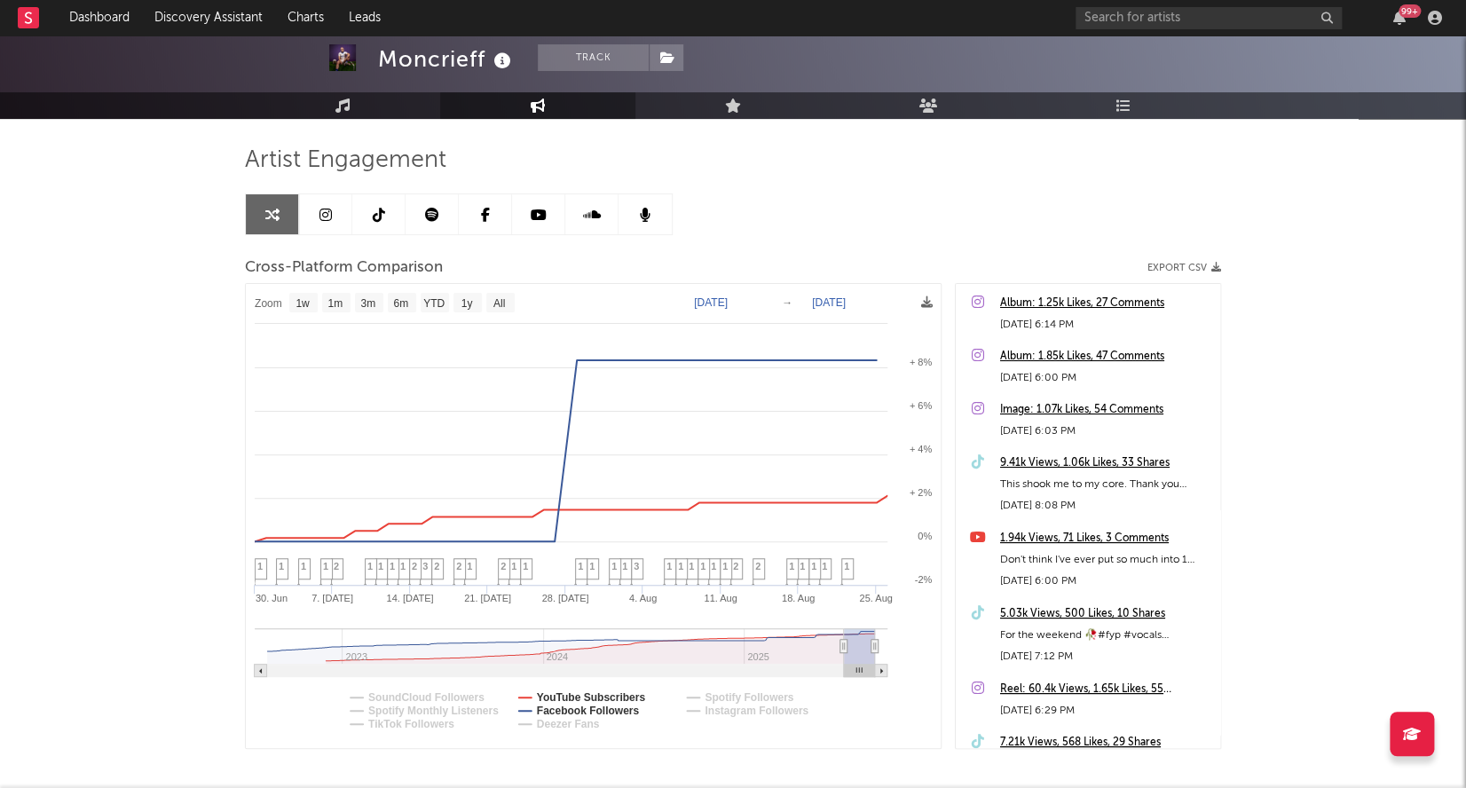
scroll to position [0, 0]
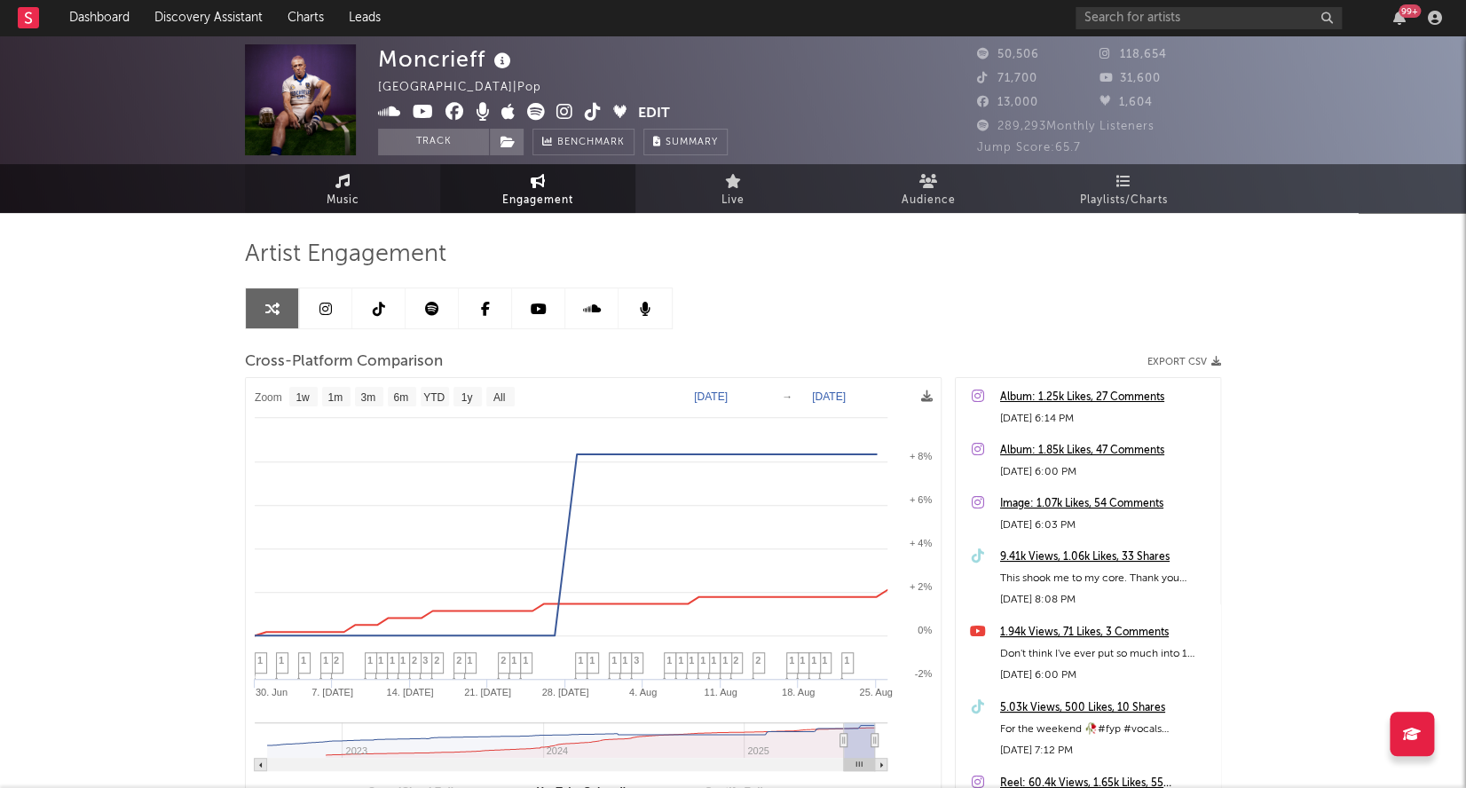
click at [379, 188] on link "Music" at bounding box center [342, 188] width 195 height 49
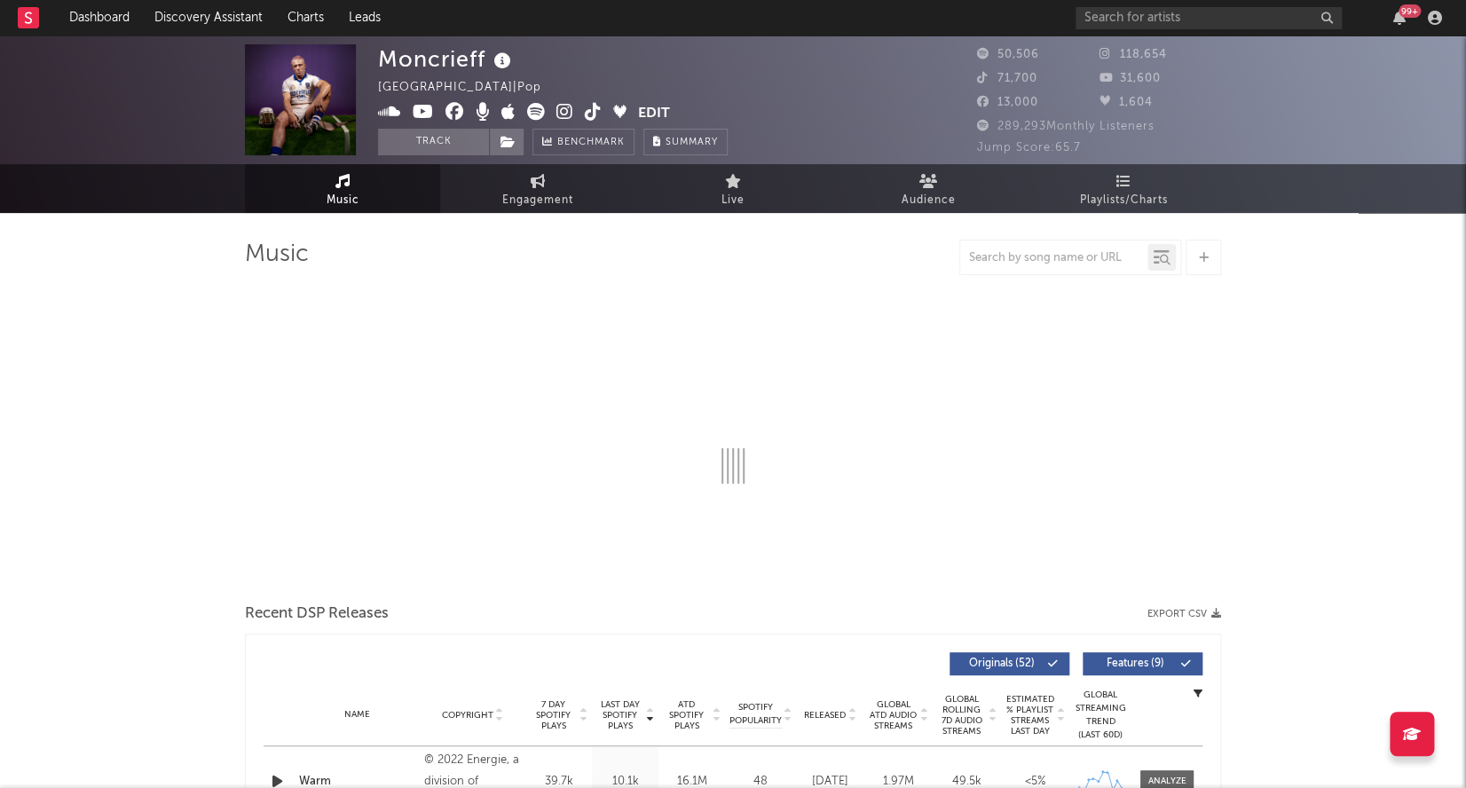
select select "6m"
